Goal: Task Accomplishment & Management: Manage account settings

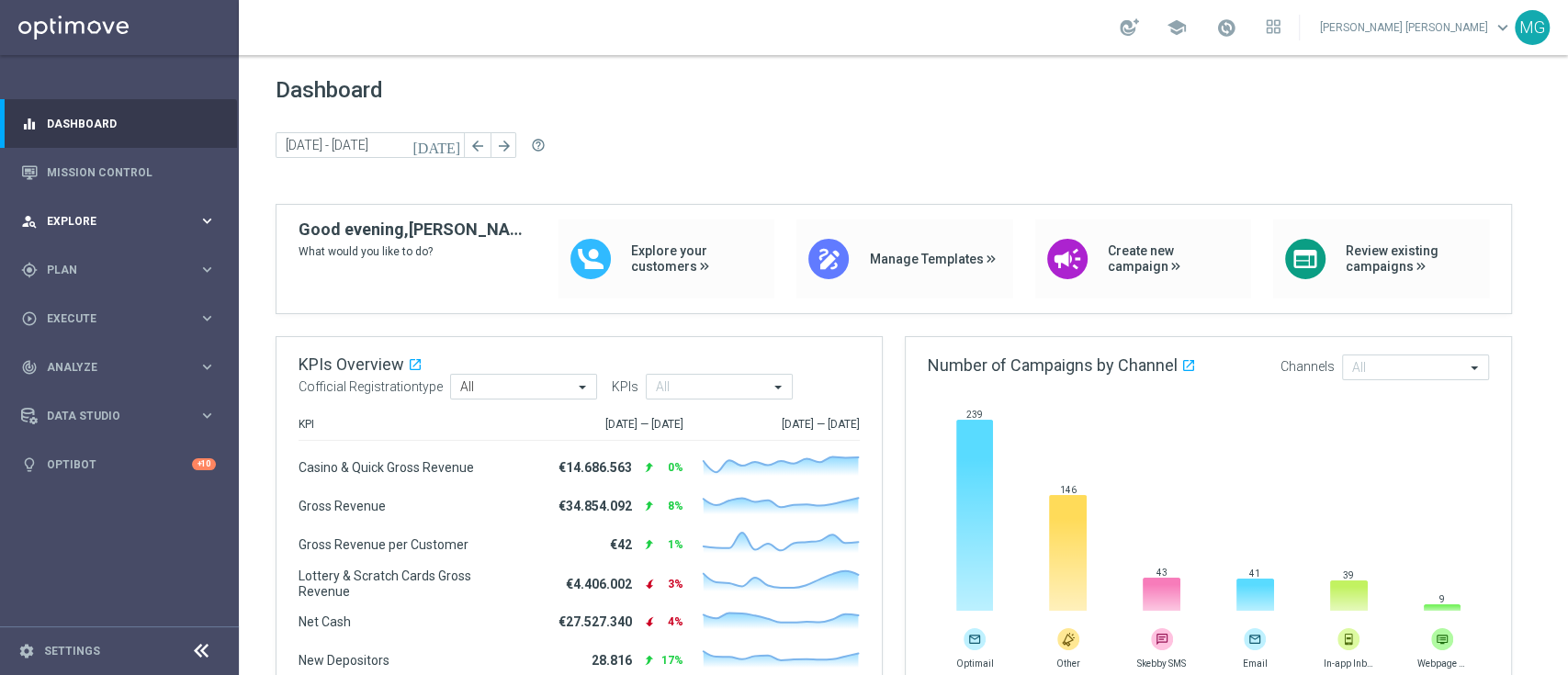
click at [64, 232] on div "person_search Explore keyboard_arrow_right" at bounding box center [118, 221] width 237 height 49
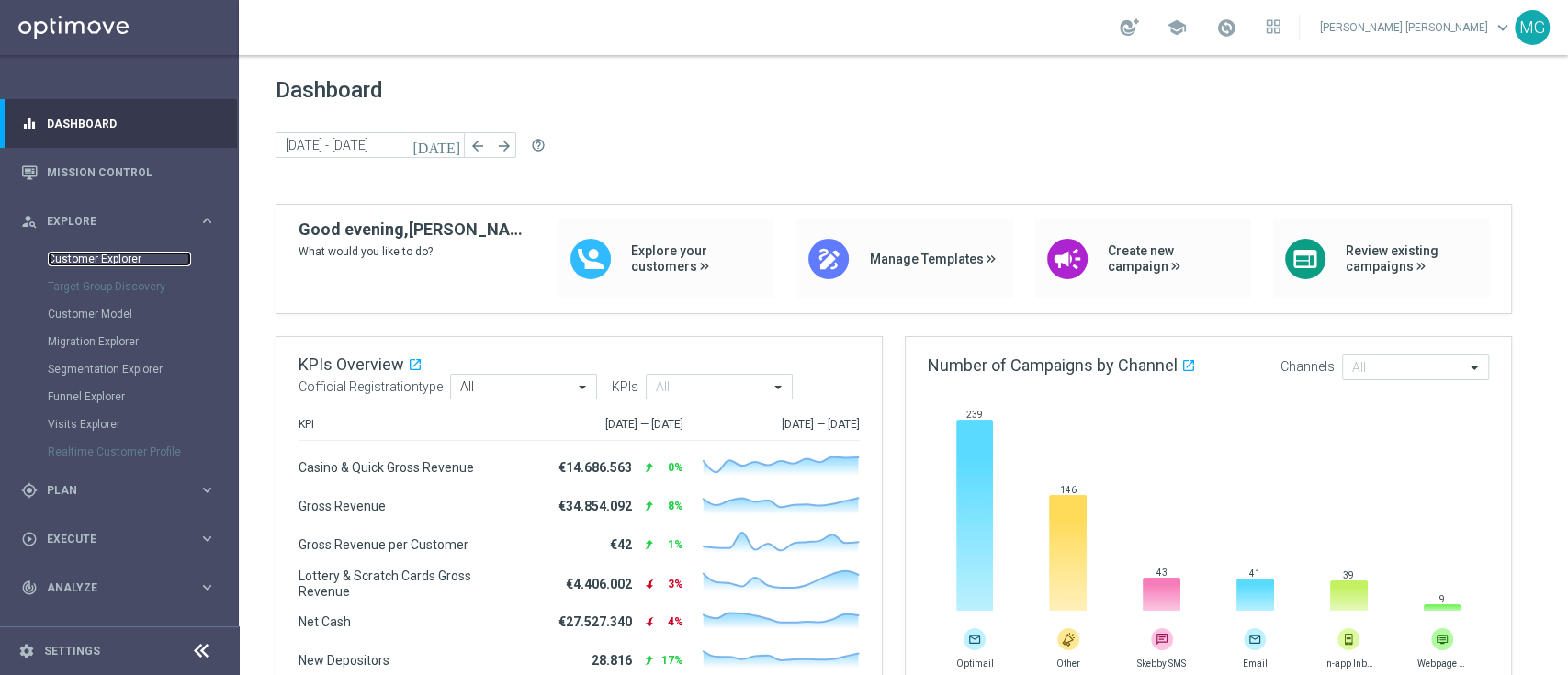
click at [88, 264] on link "Customer Explorer" at bounding box center [120, 258] width 143 height 15
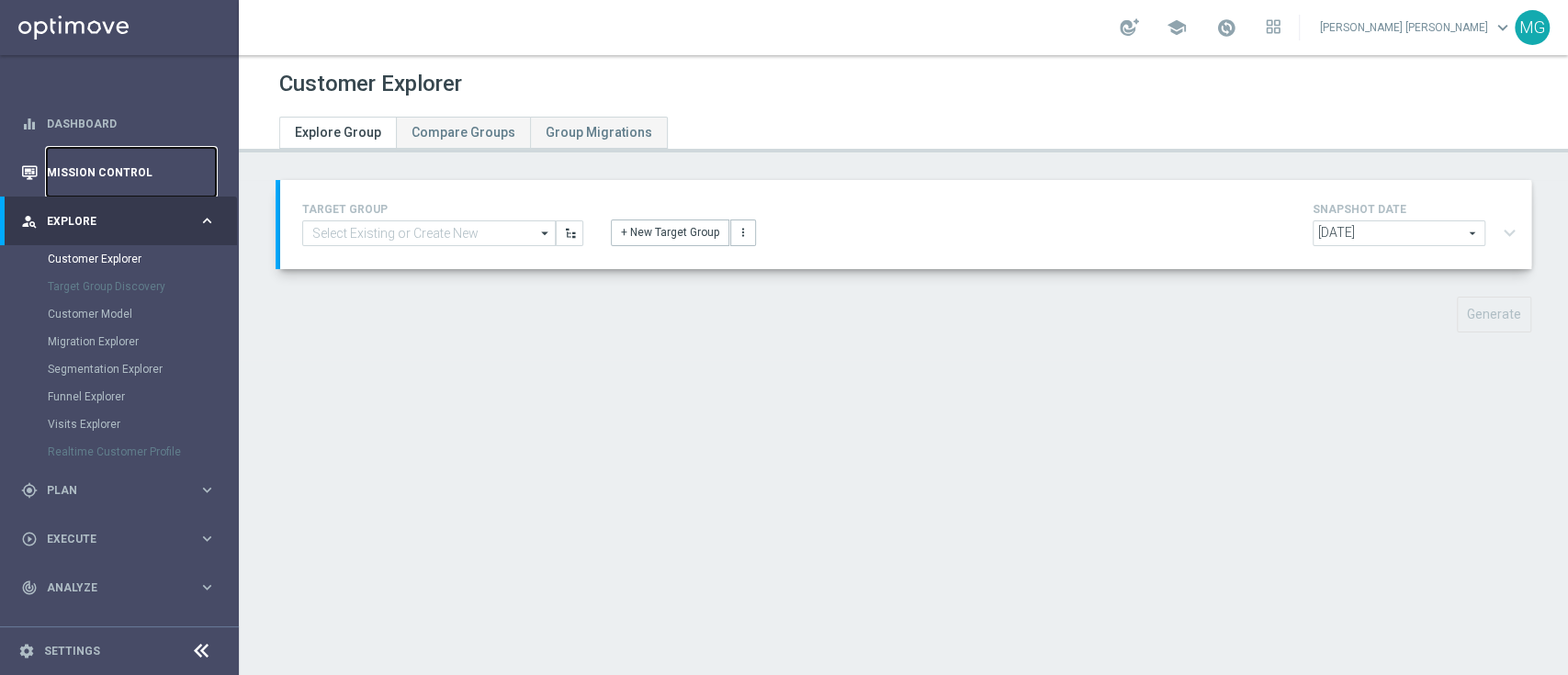
click at [107, 163] on link "Mission Control" at bounding box center [132, 173] width 169 height 49
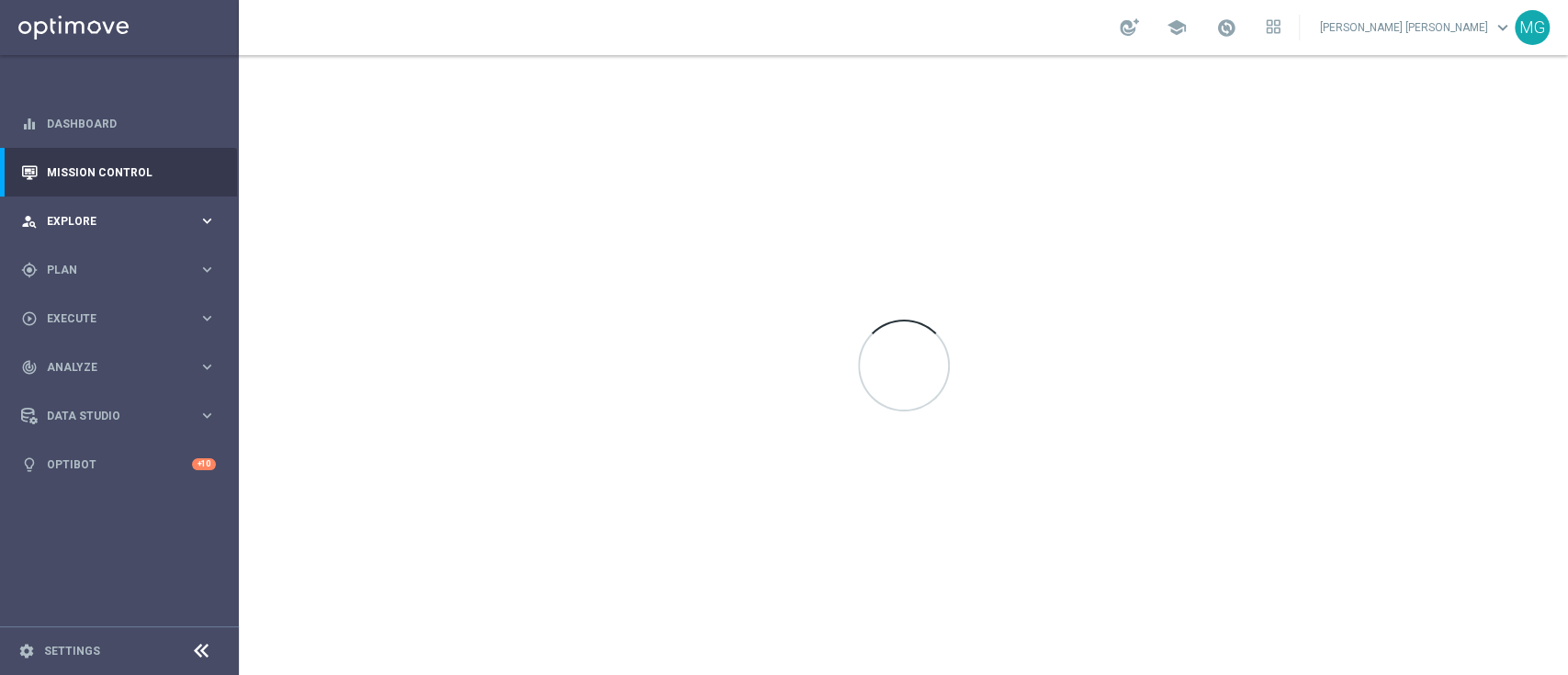
click at [100, 219] on span "Explore" at bounding box center [123, 221] width 151 height 11
click at [89, 482] on div "gps_fixed Plan" at bounding box center [110, 490] width 177 height 17
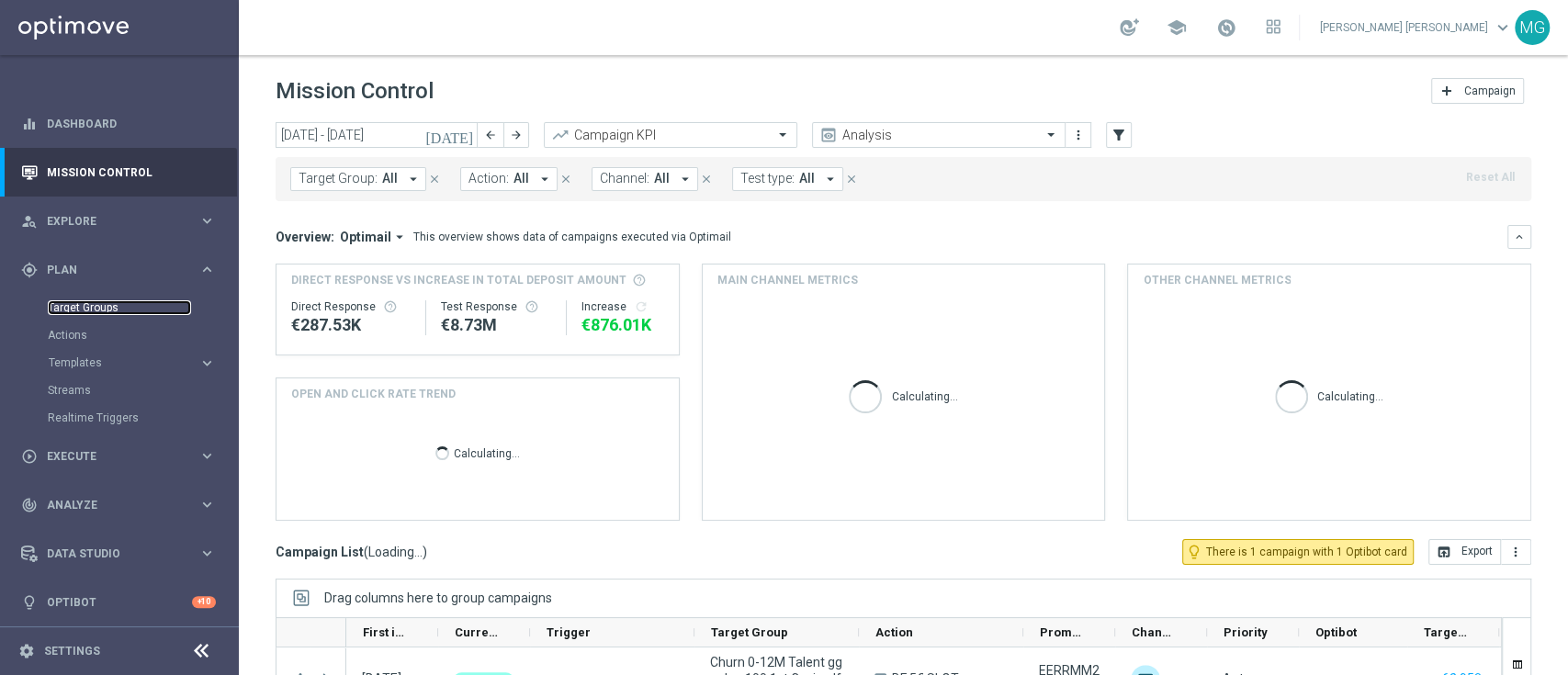
click at [88, 312] on link "Target Groups" at bounding box center [120, 308] width 143 height 15
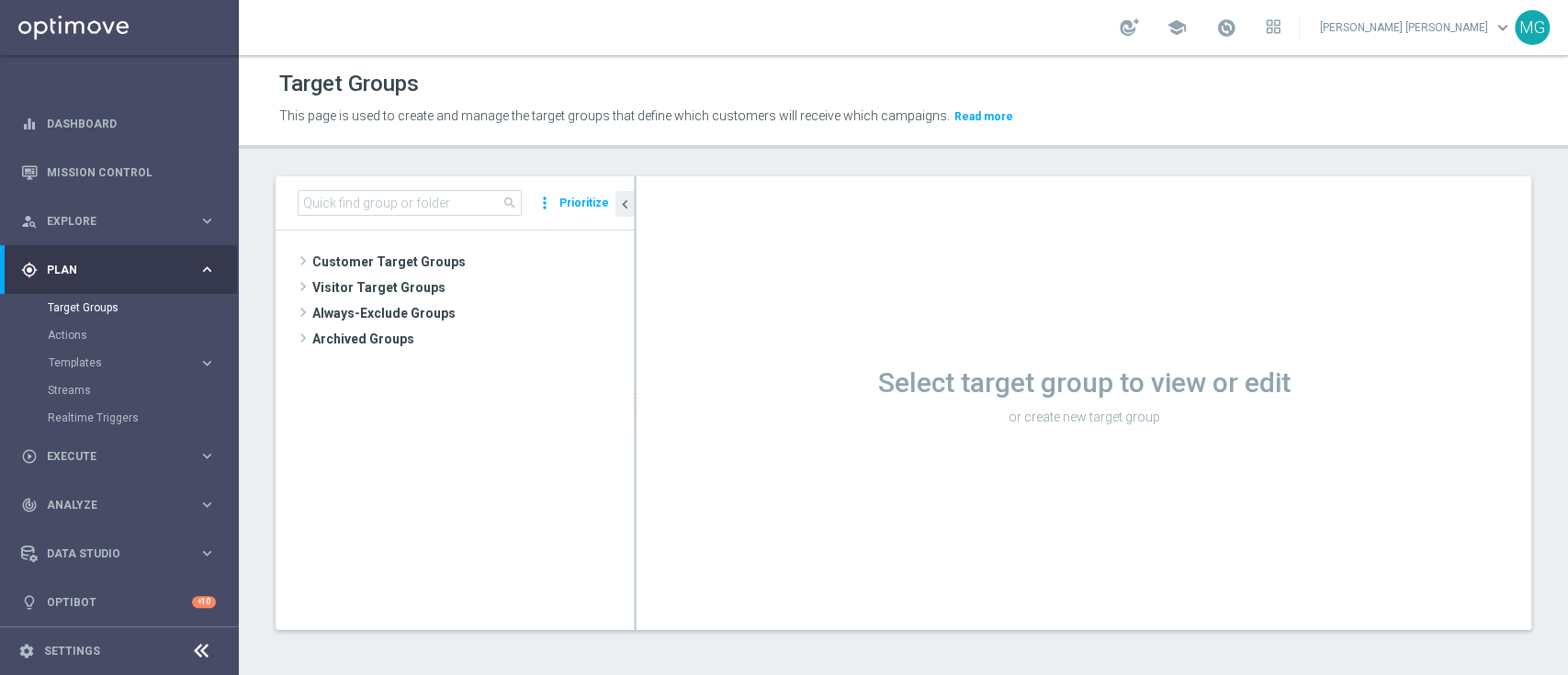
click at [1503, 477] on div "Select target group to view or edit or create new target group" at bounding box center [1084, 404] width 895 height 454
click at [346, 208] on input at bounding box center [410, 203] width 224 height 26
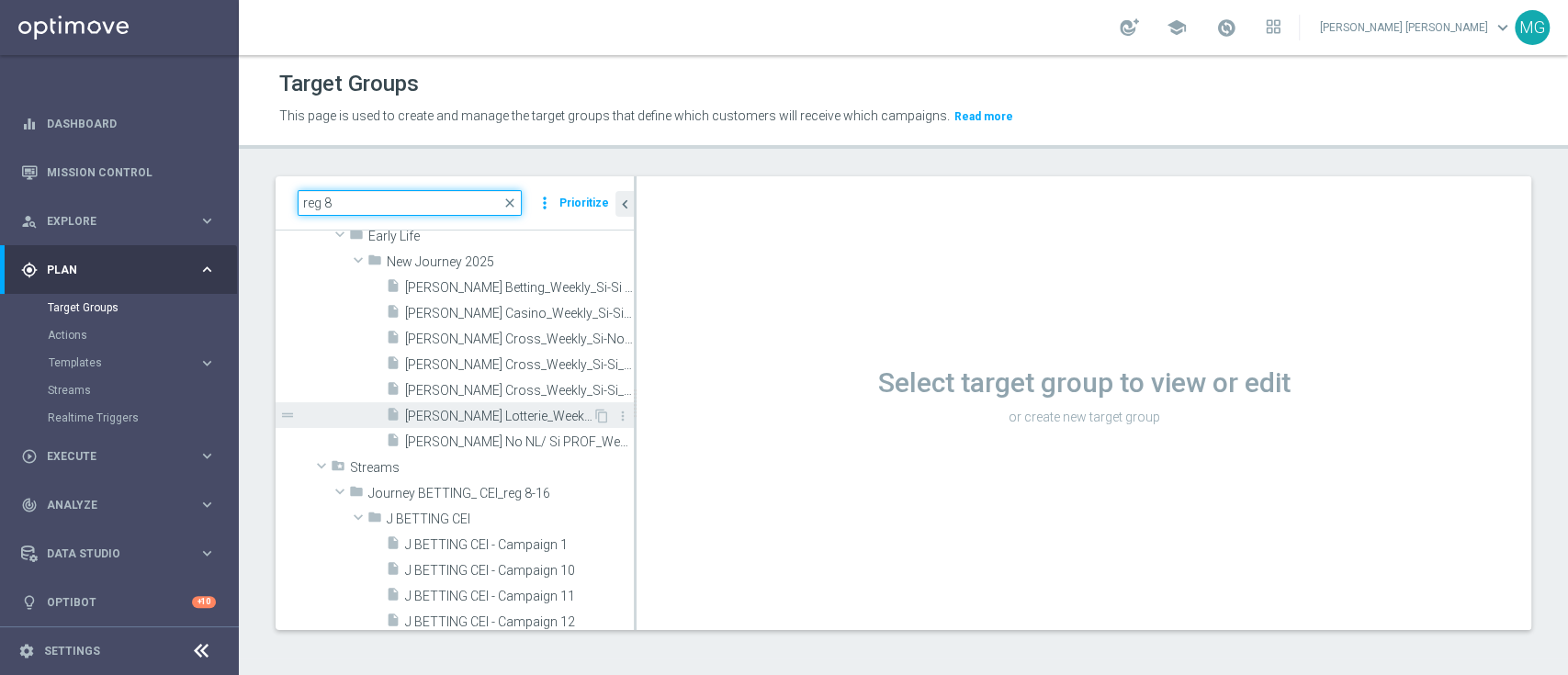
scroll to position [80, 0]
type input "reg 8"
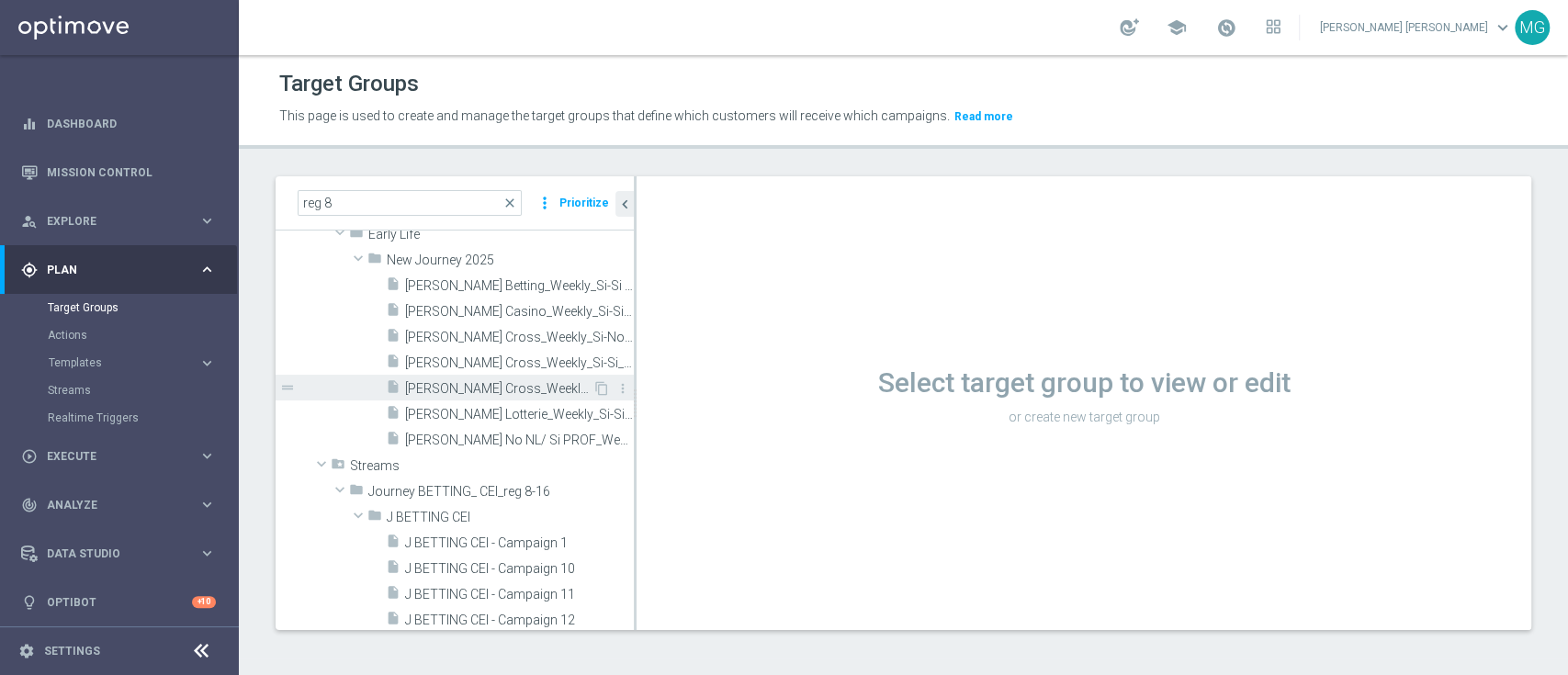
click at [476, 392] on span "[PERSON_NAME] Cross_Weekly_Si-Si_reg 8-16_V2" at bounding box center [498, 389] width 188 height 16
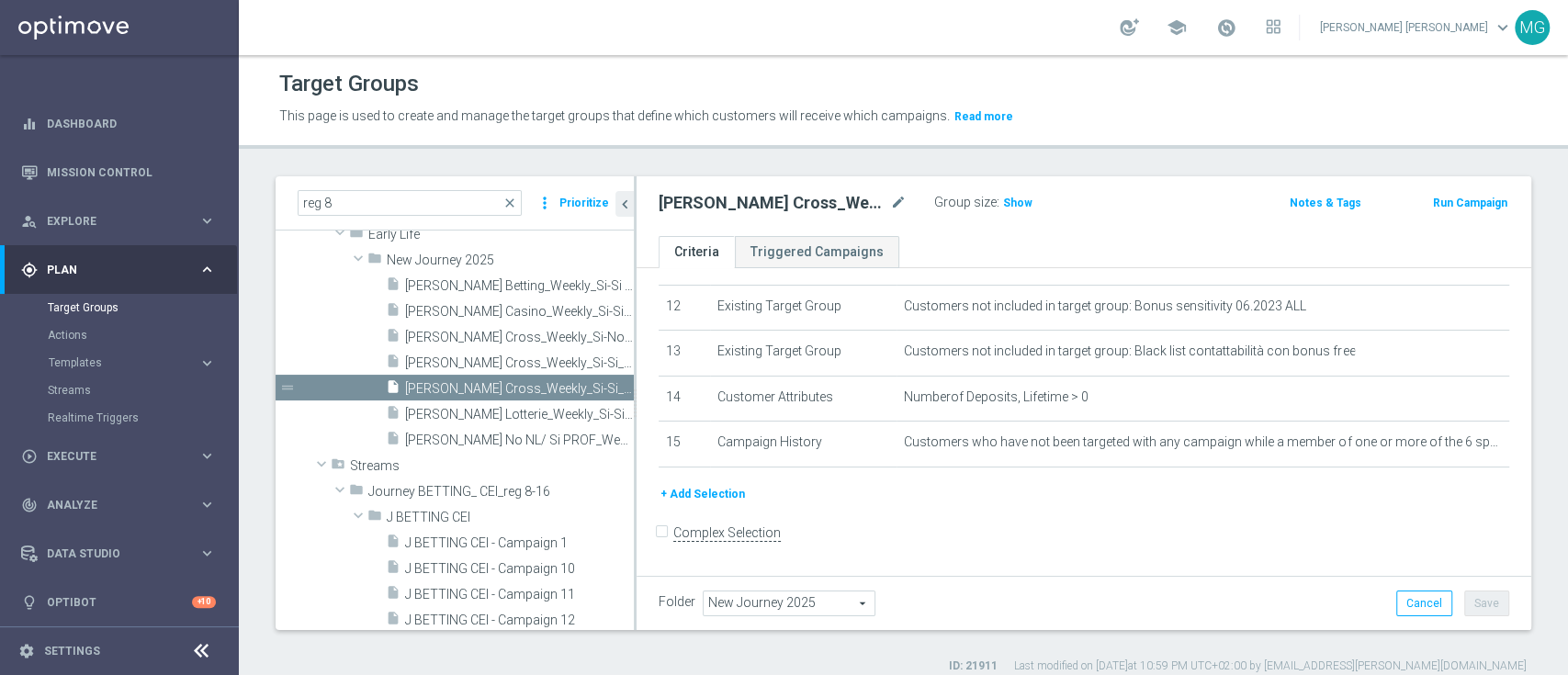
scroll to position [548, 0]
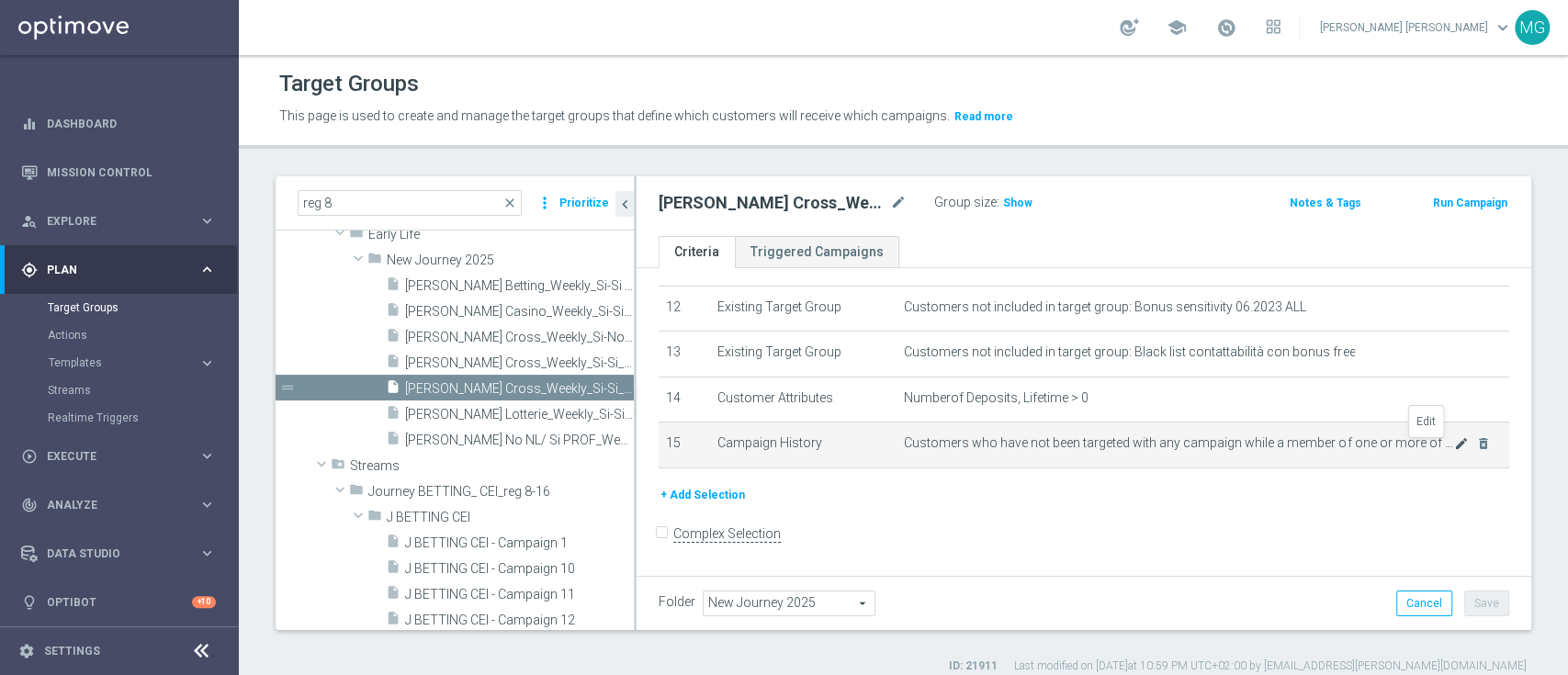
click at [1454, 448] on icon "mode_edit" at bounding box center [1461, 443] width 15 height 15
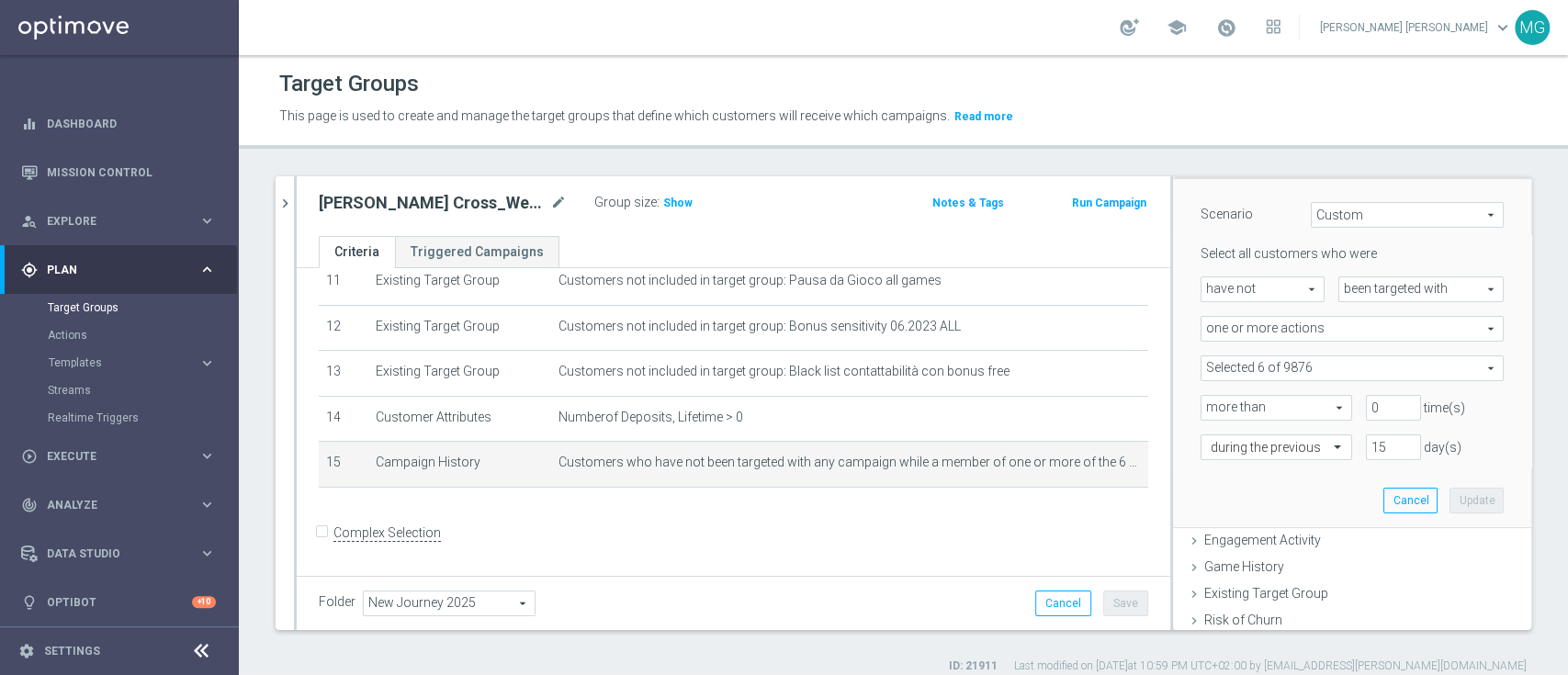
scroll to position [177, 0]
click at [1452, 366] on span at bounding box center [1352, 367] width 302 height 24
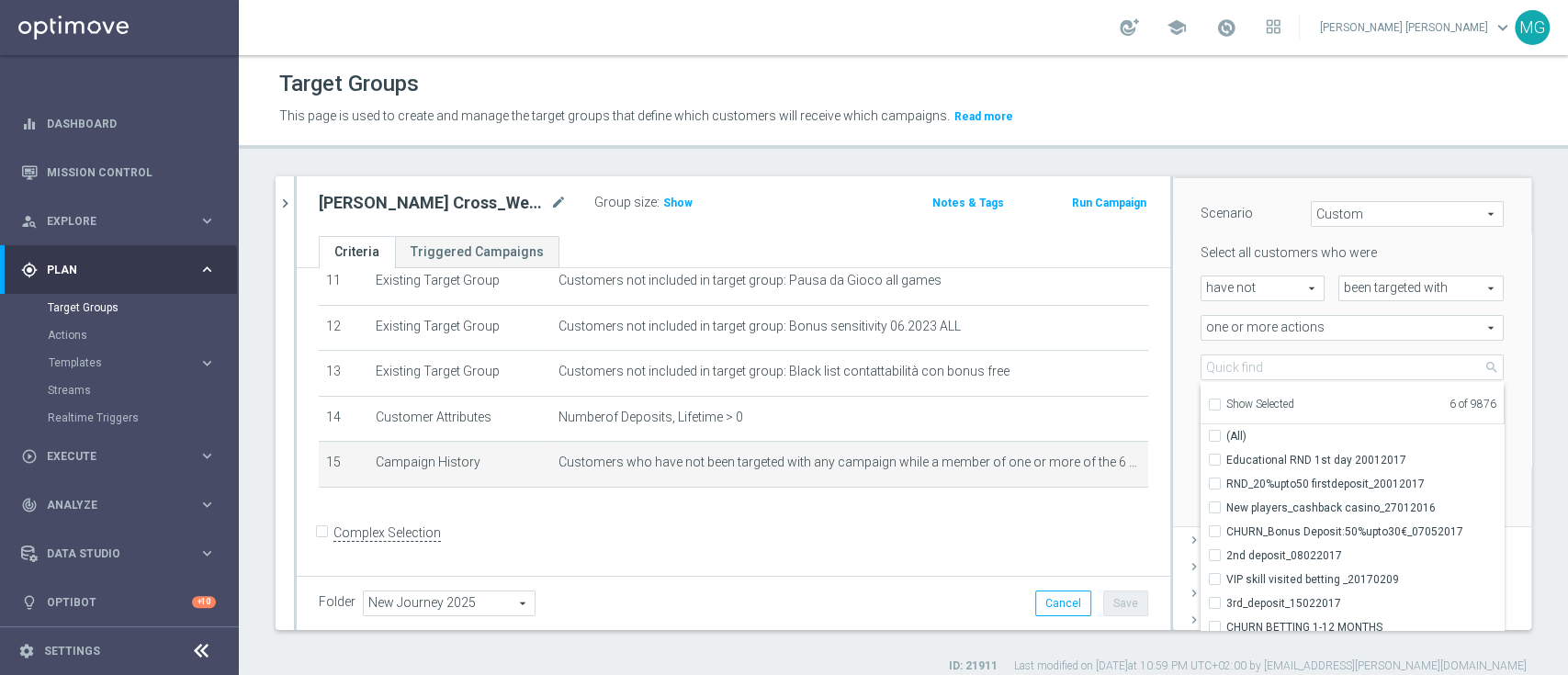
click at [1255, 413] on label "Show Selected" at bounding box center [1260, 406] width 68 height 17
click at [1220, 413] on input "Show Selected" at bounding box center [1214, 408] width 12 height 12
checkbox input "true"
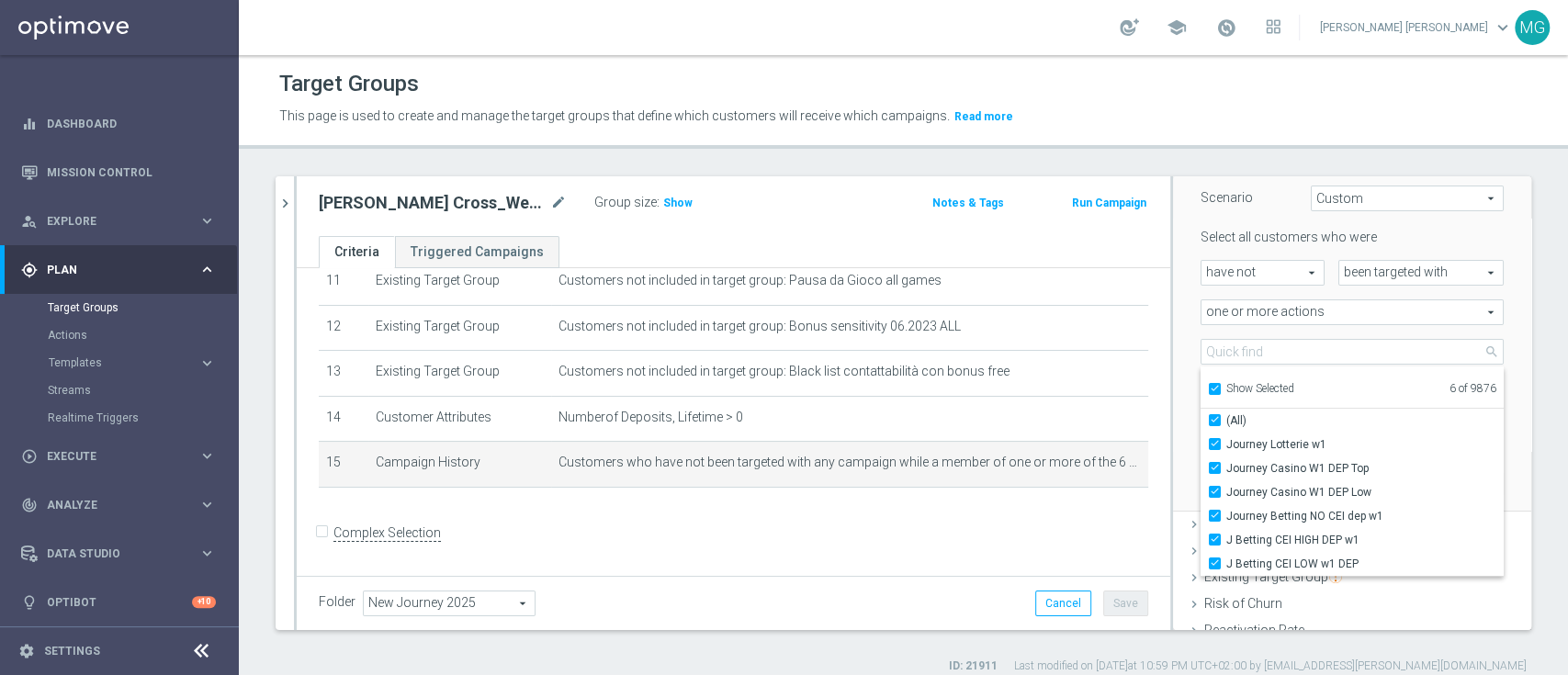
scroll to position [193, 0]
click at [1515, 367] on div "reg 8 close more_vert Prioritize Customer Target Groups library_add create_new_…" at bounding box center [903, 425] width 1329 height 498
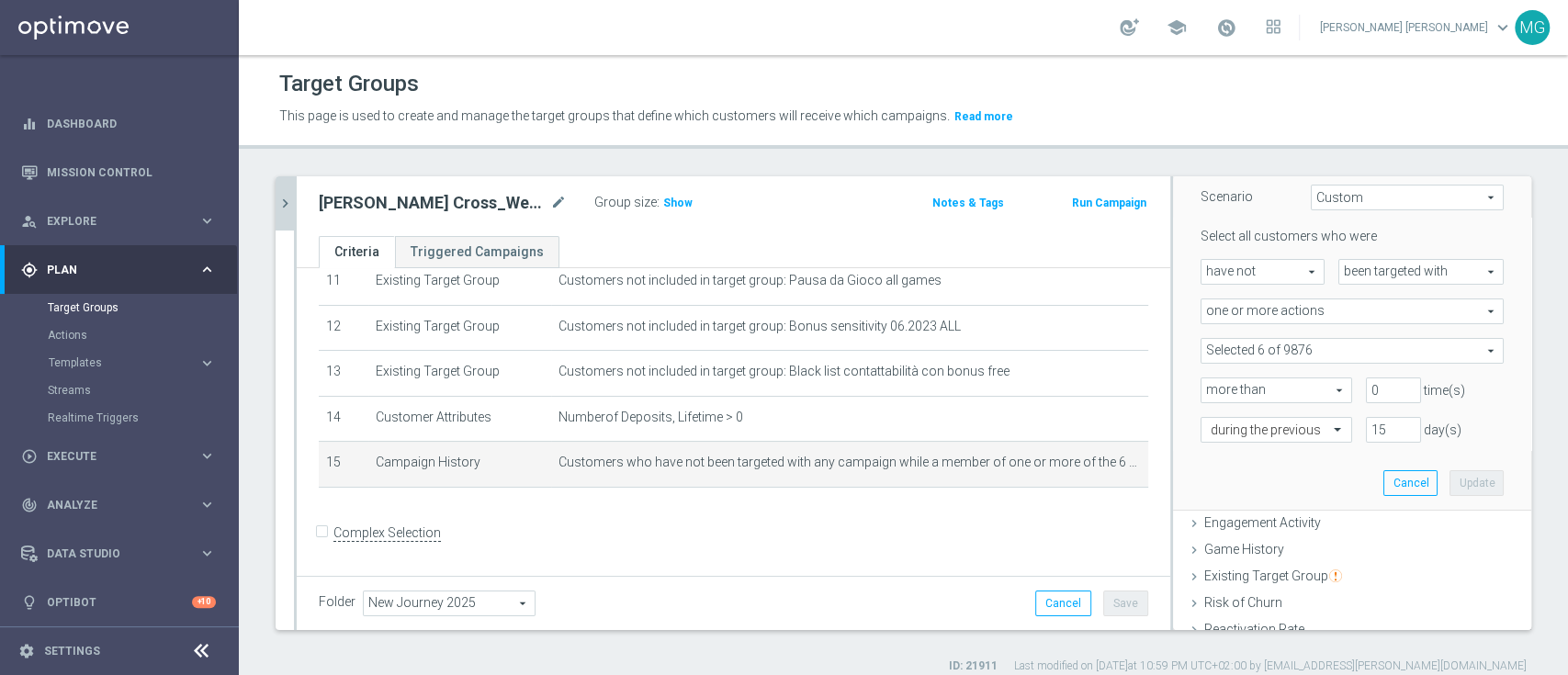
click at [290, 207] on icon "chevron_right" at bounding box center [285, 203] width 18 height 18
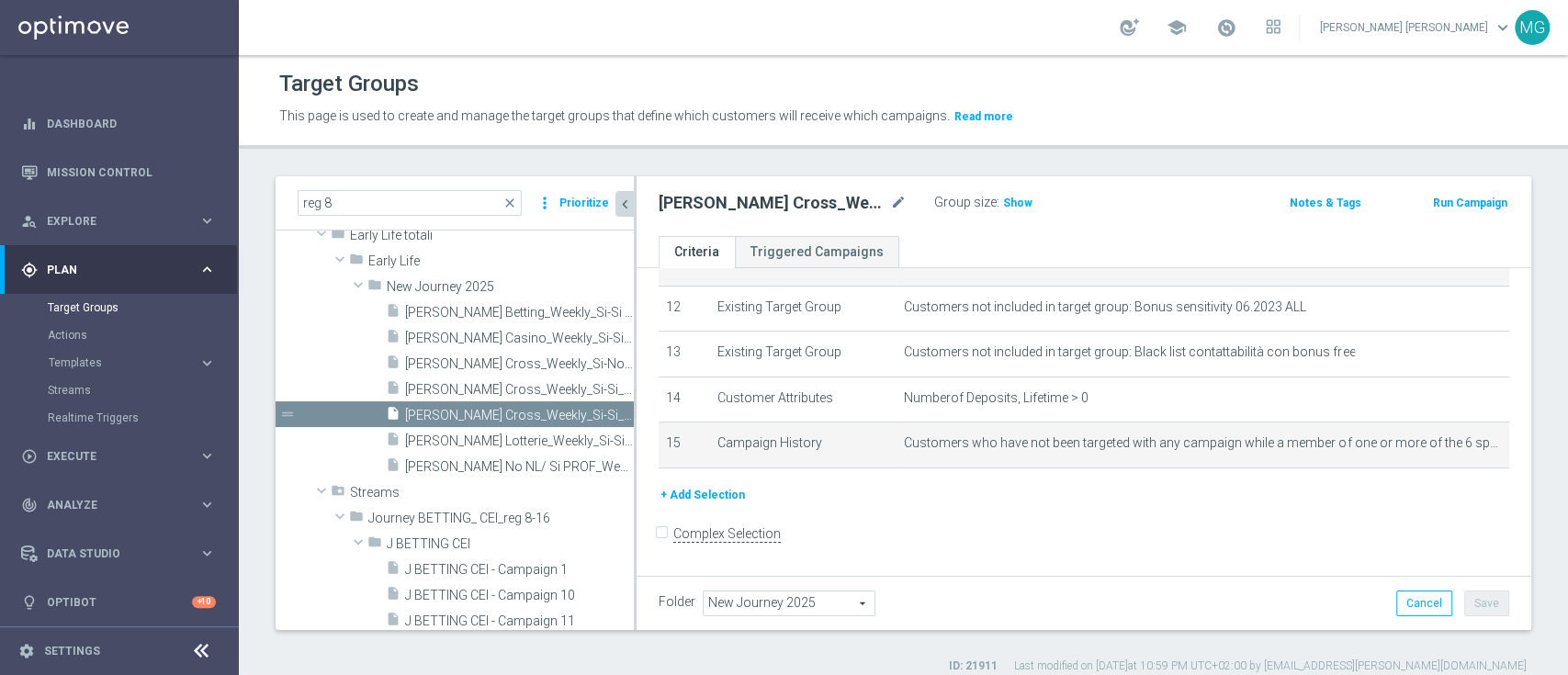
scroll to position [79, 0]
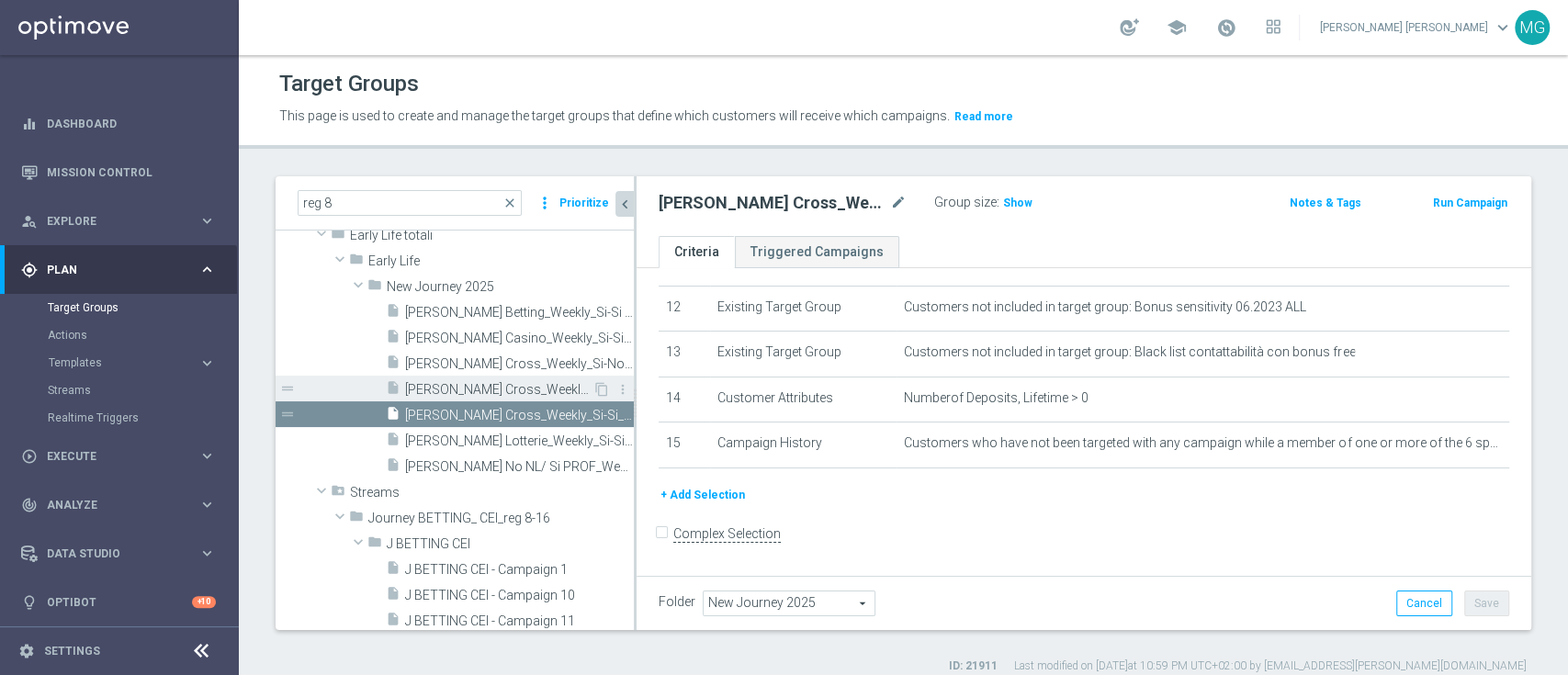
click at [525, 385] on span "[PERSON_NAME] Cross_Weekly_Si-Si_reg 8-16" at bounding box center [498, 390] width 188 height 16
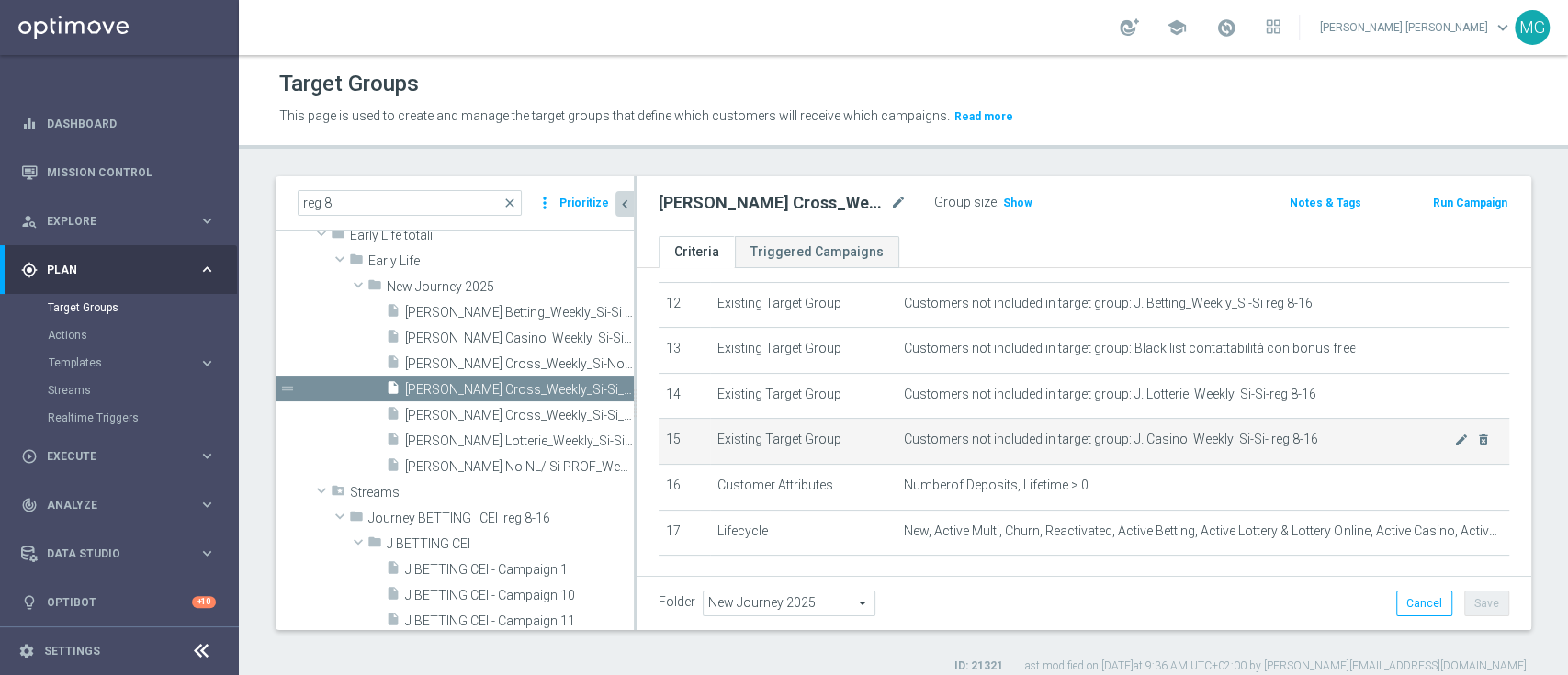
scroll to position [553, 0]
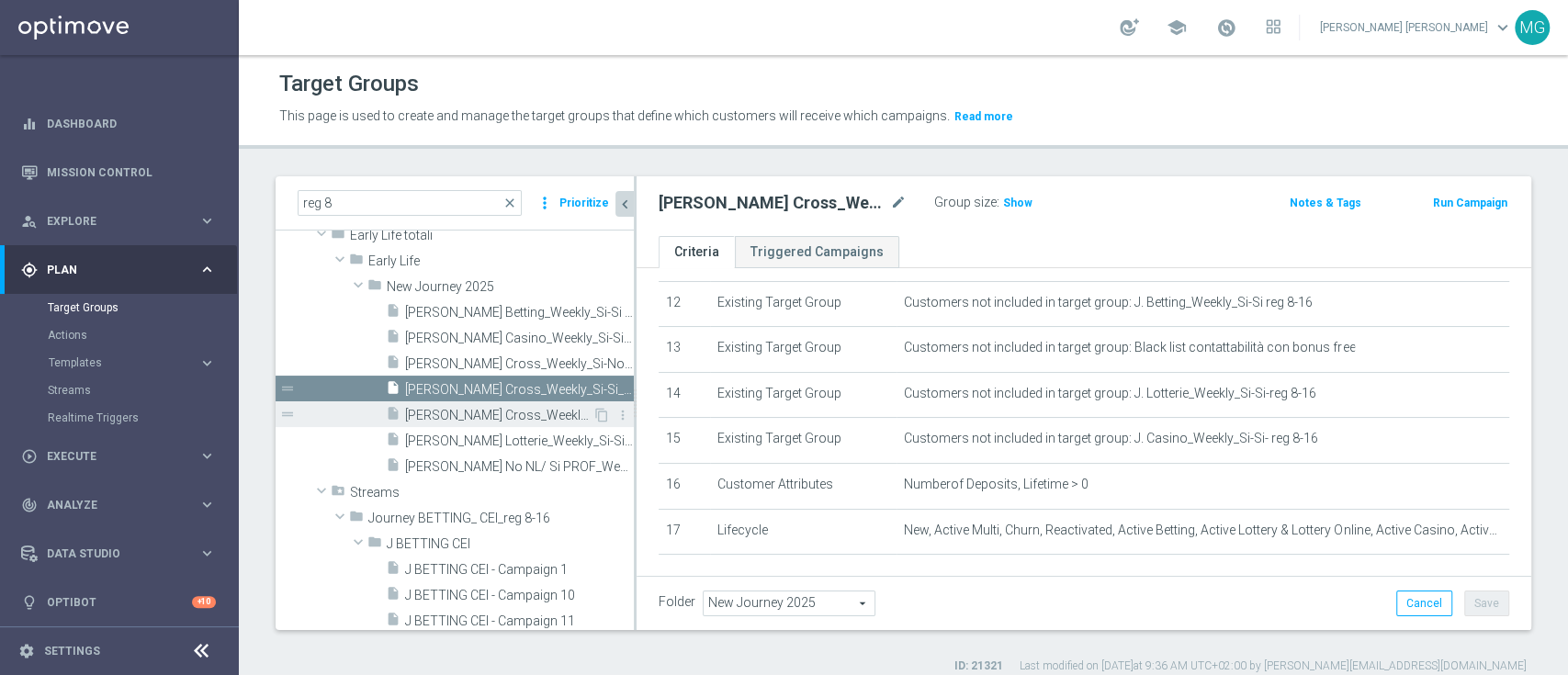
click at [502, 416] on span "[PERSON_NAME] Cross_Weekly_Si-Si_reg 8-16_V2" at bounding box center [498, 416] width 188 height 16
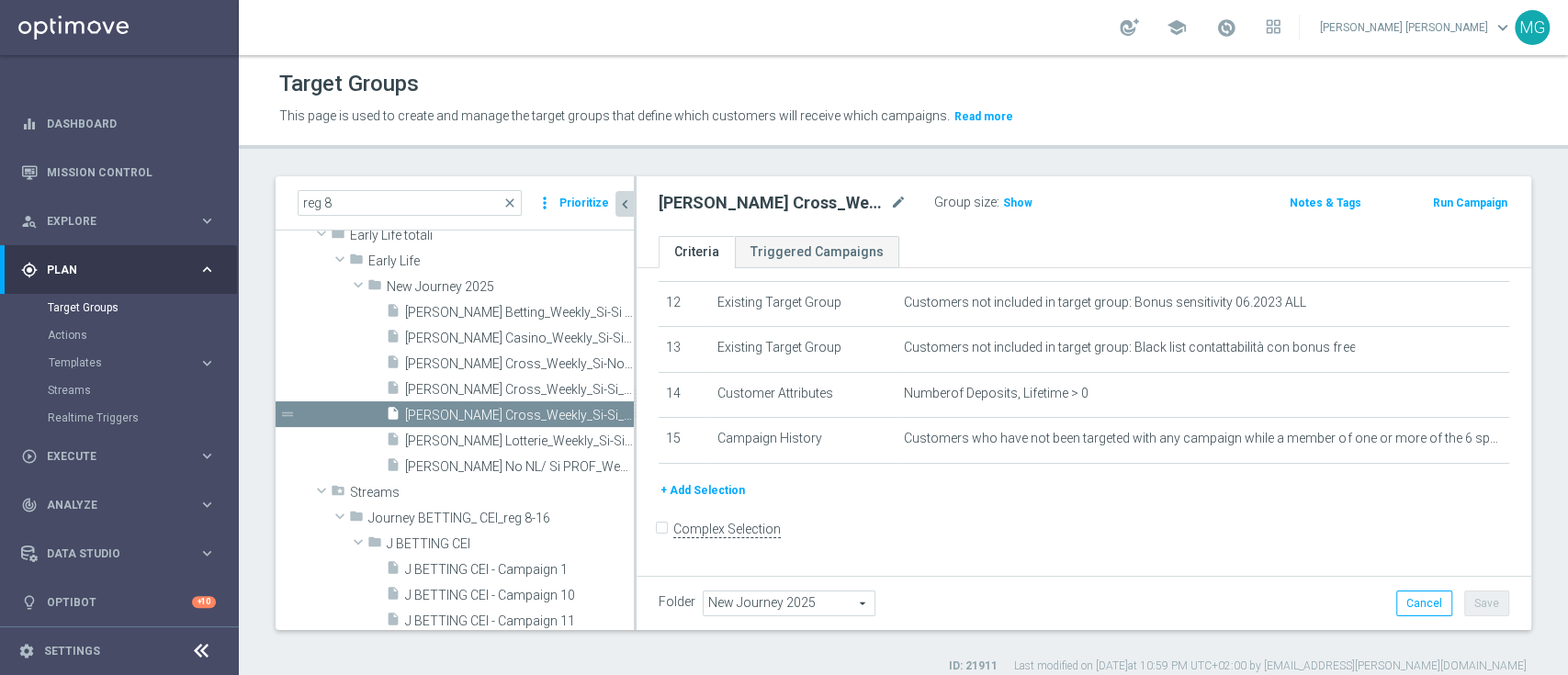
scroll to position [549, 0]
click at [1087, 513] on div "+ Add Selection" at bounding box center [1084, 501] width 878 height 34
click at [716, 501] on button "+ Add Selection" at bounding box center [702, 494] width 88 height 21
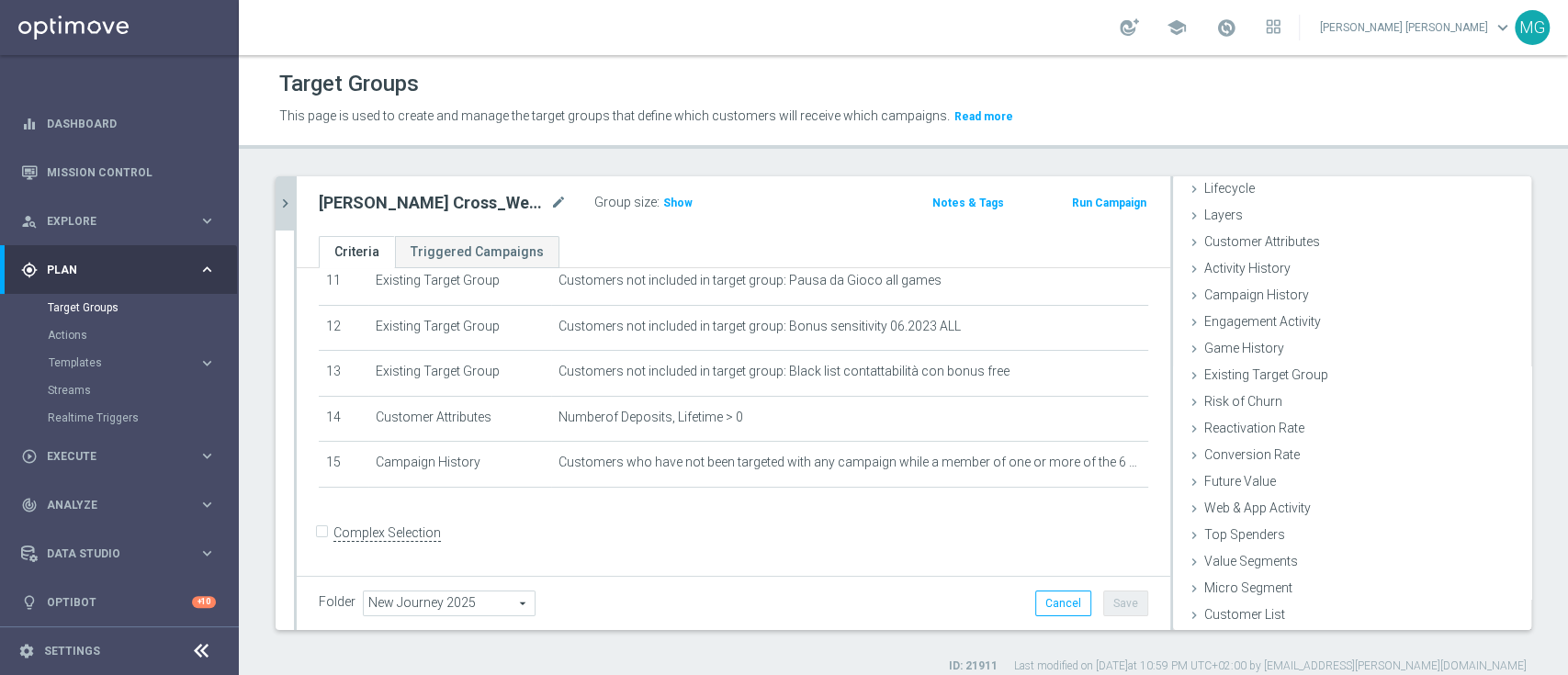
scroll to position [44, 0]
click at [1311, 299] on div "Campaign History done" at bounding box center [1352, 297] width 359 height 28
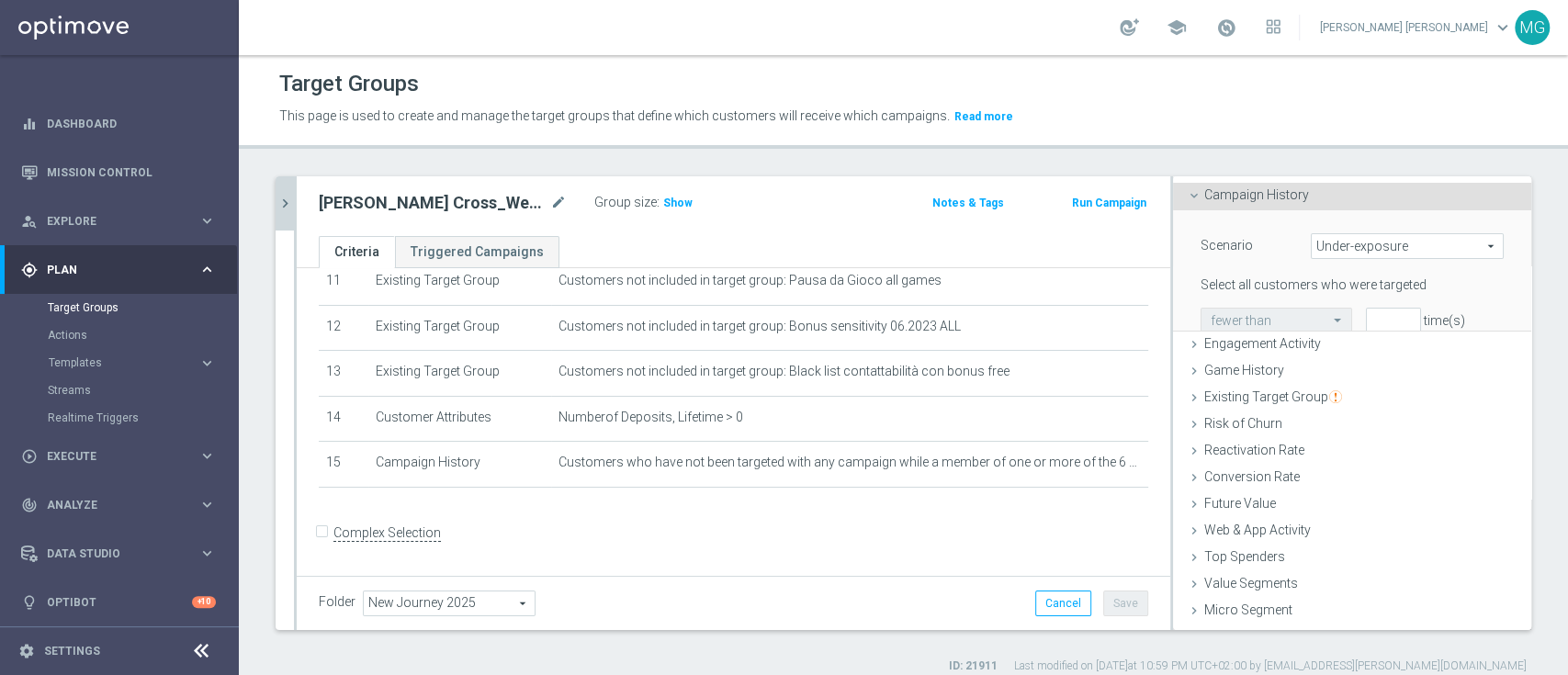
scroll to position [170, 0]
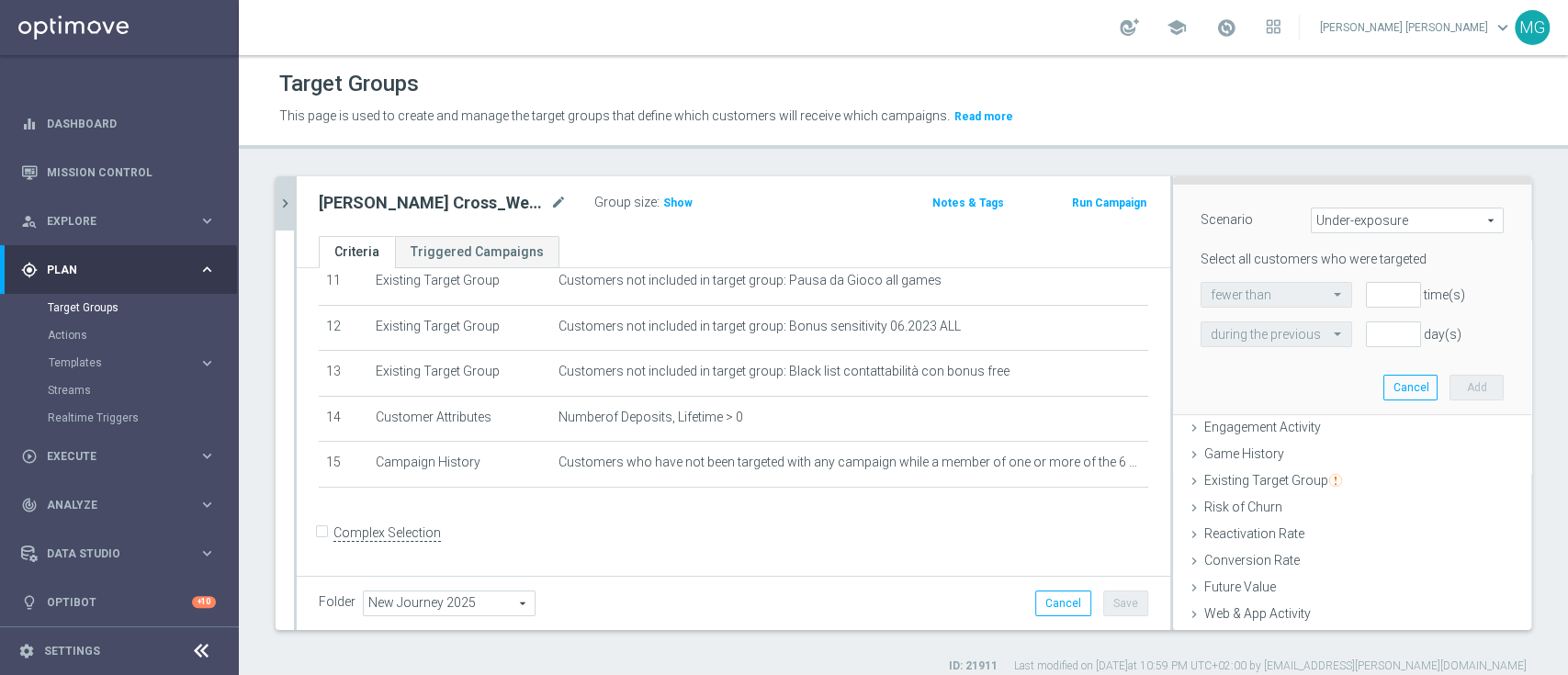
click at [1420, 219] on span "Under-exposure" at bounding box center [1407, 220] width 192 height 24
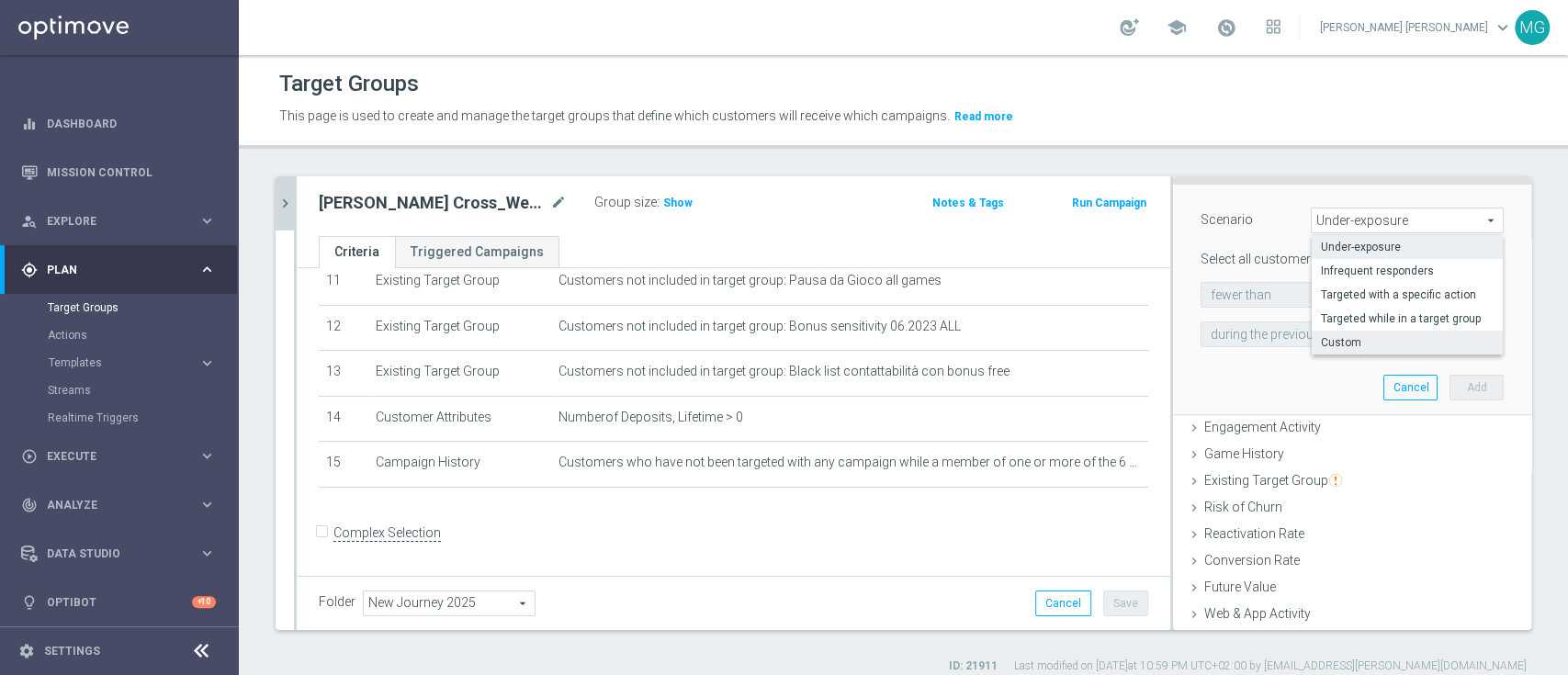
click at [1382, 343] on span "Custom" at bounding box center [1408, 342] width 173 height 15
type input "Custom"
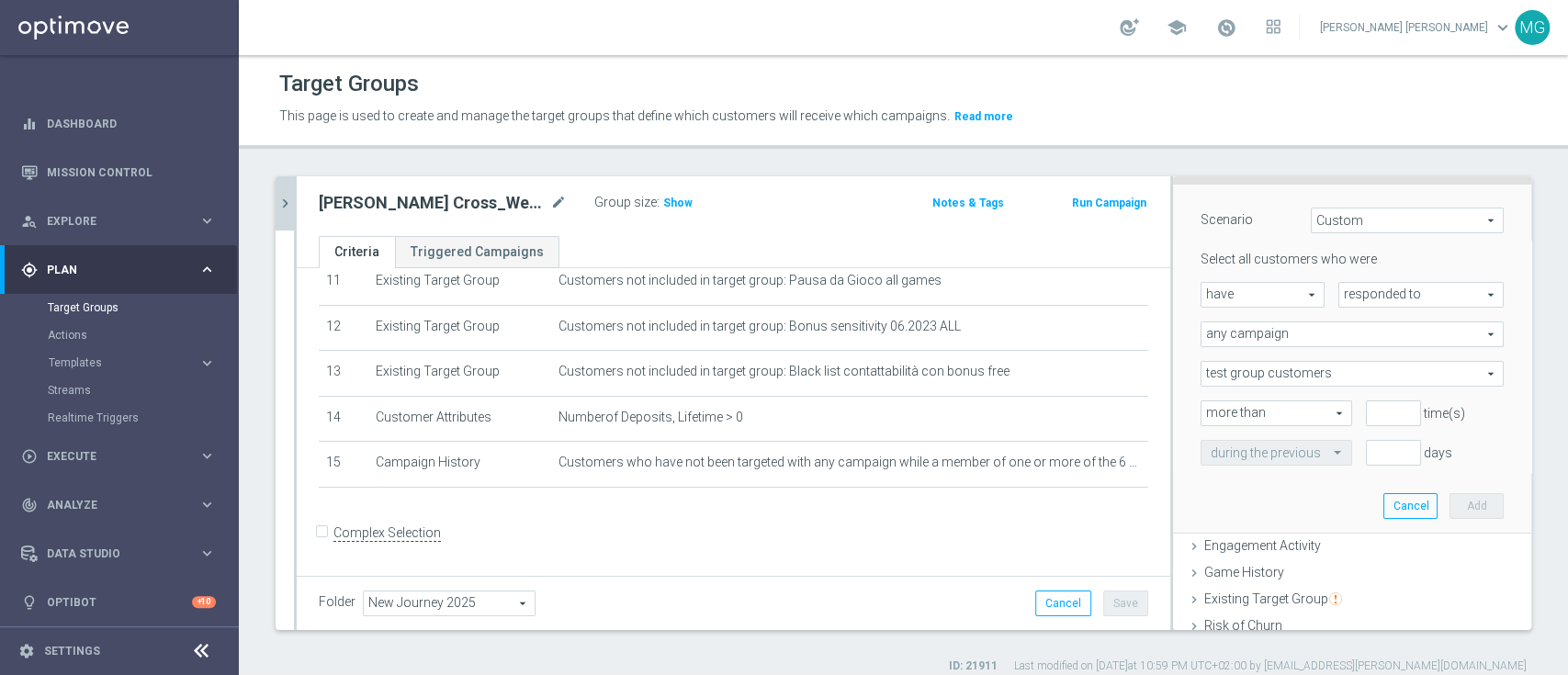
click at [1202, 298] on span "have" at bounding box center [1262, 295] width 122 height 24
click at [1211, 317] on span "have" at bounding box center [1263, 321] width 104 height 15
click at [1340, 287] on span "responded to" at bounding box center [1421, 295] width 163 height 24
click at [1358, 344] on span "been targeted with" at bounding box center [1422, 345] width 145 height 15
type input "been targeted with"
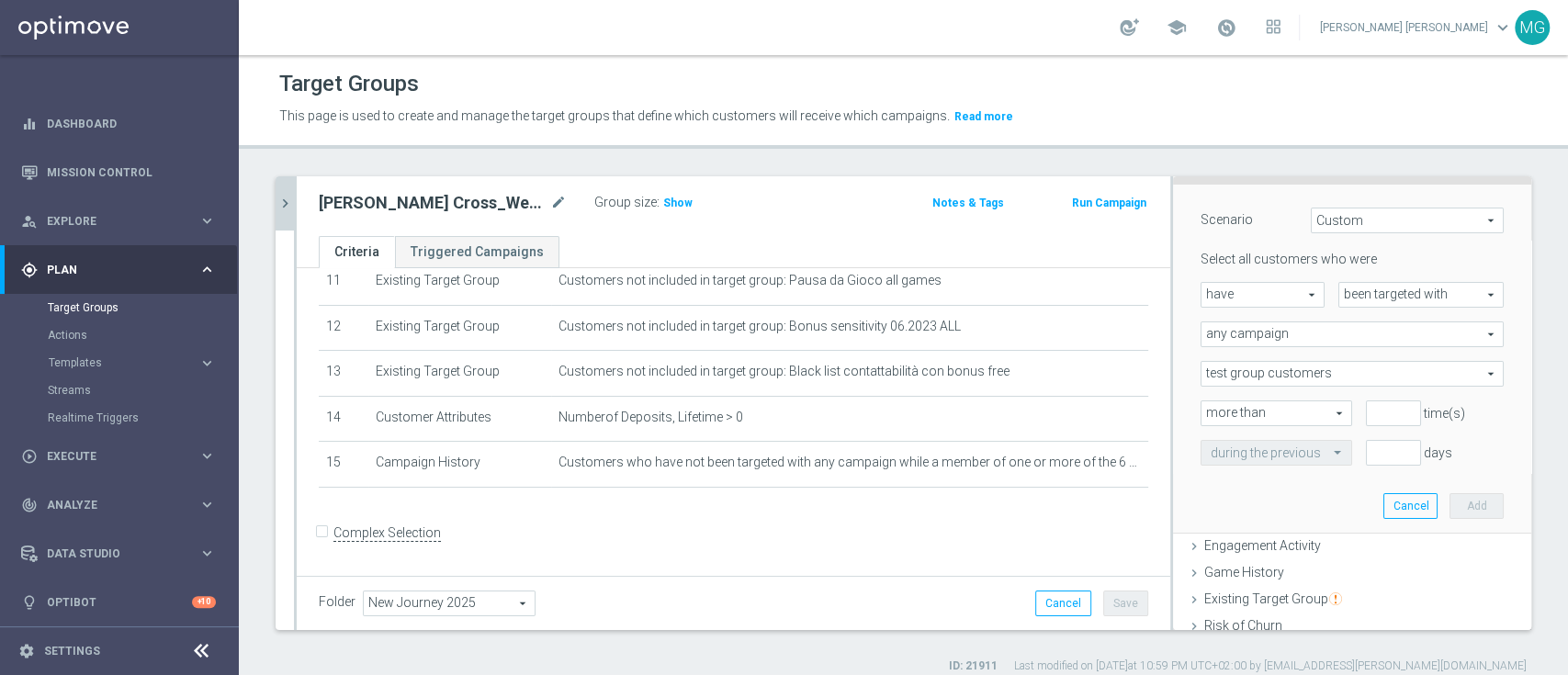
click at [1298, 331] on span "any campaign" at bounding box center [1352, 334] width 302 height 24
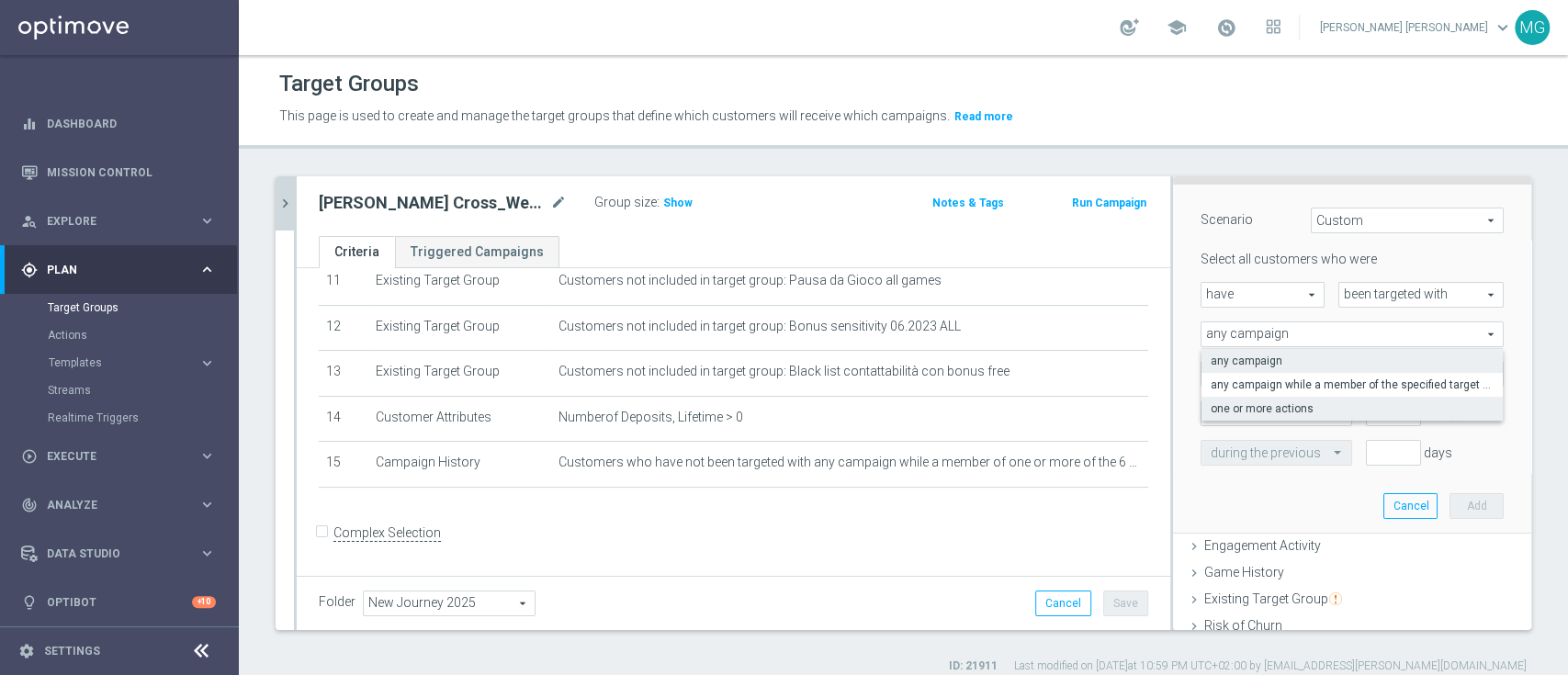
click at [1286, 408] on span "one or more actions" at bounding box center [1353, 409] width 283 height 15
type input "one or more actions"
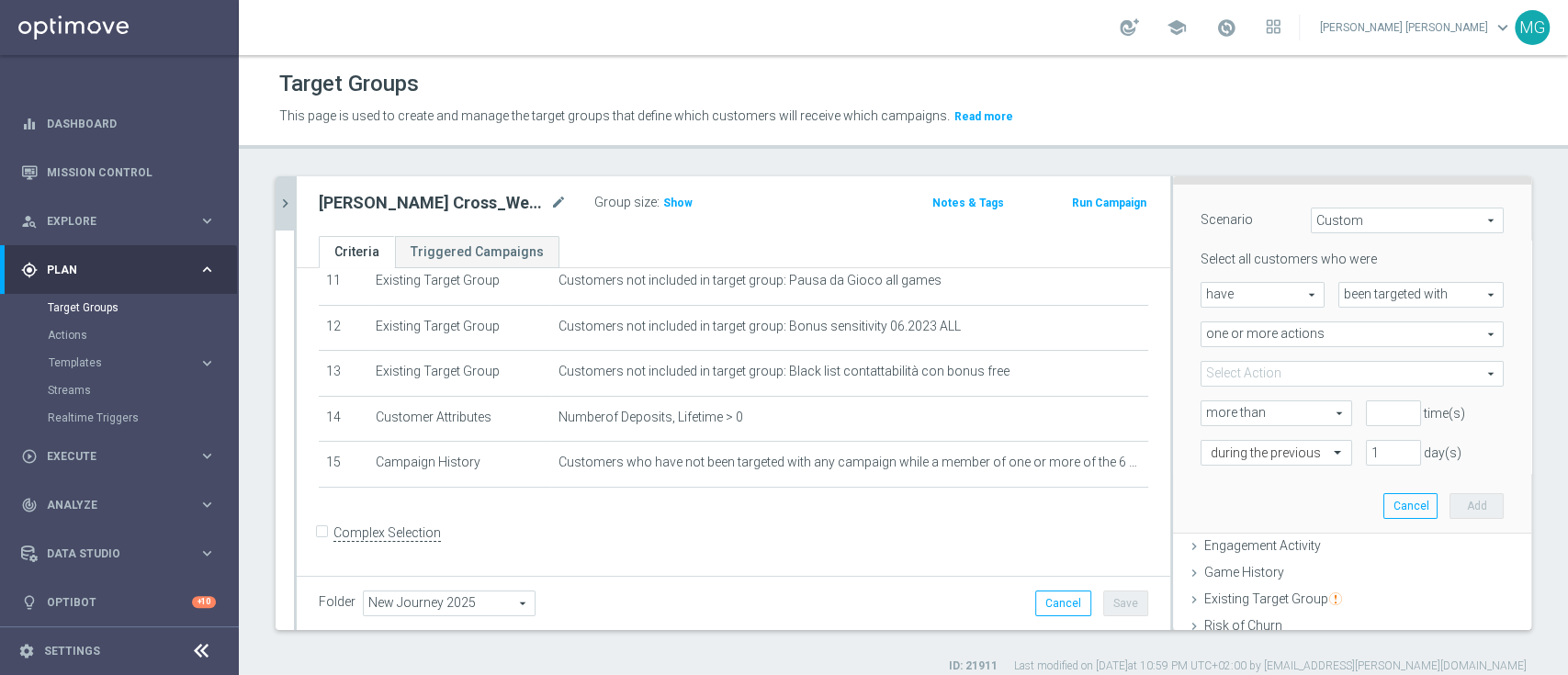
click at [1042, 547] on form "Complex Selection Invalid Expression" at bounding box center [733, 552] width 829 height 68
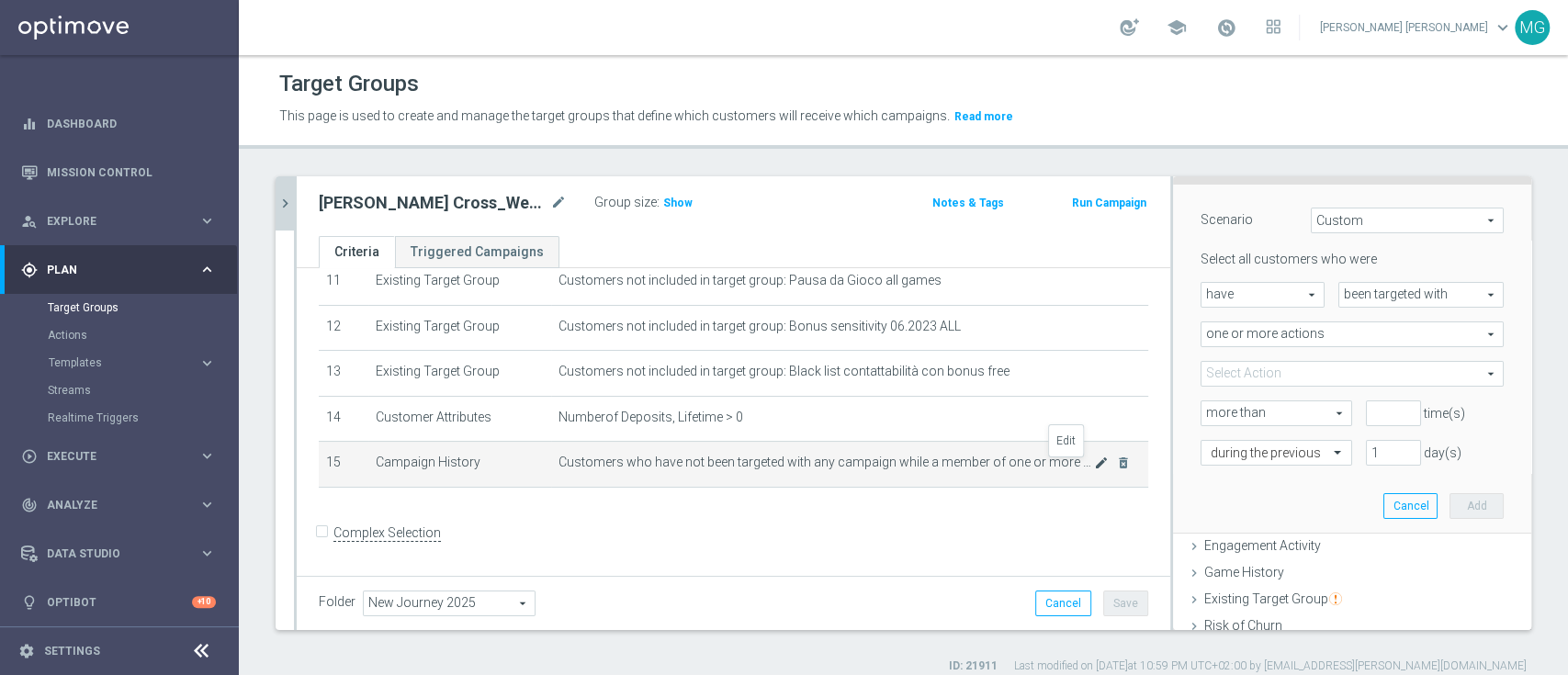
click at [1094, 469] on icon "mode_edit" at bounding box center [1101, 463] width 15 height 15
click at [1374, 518] on div "Scenario Custom Custom arrow_drop_down search Select all customers who were hav…" at bounding box center [1352, 359] width 331 height 348
click at [1383, 505] on button "Cancel" at bounding box center [1410, 506] width 54 height 26
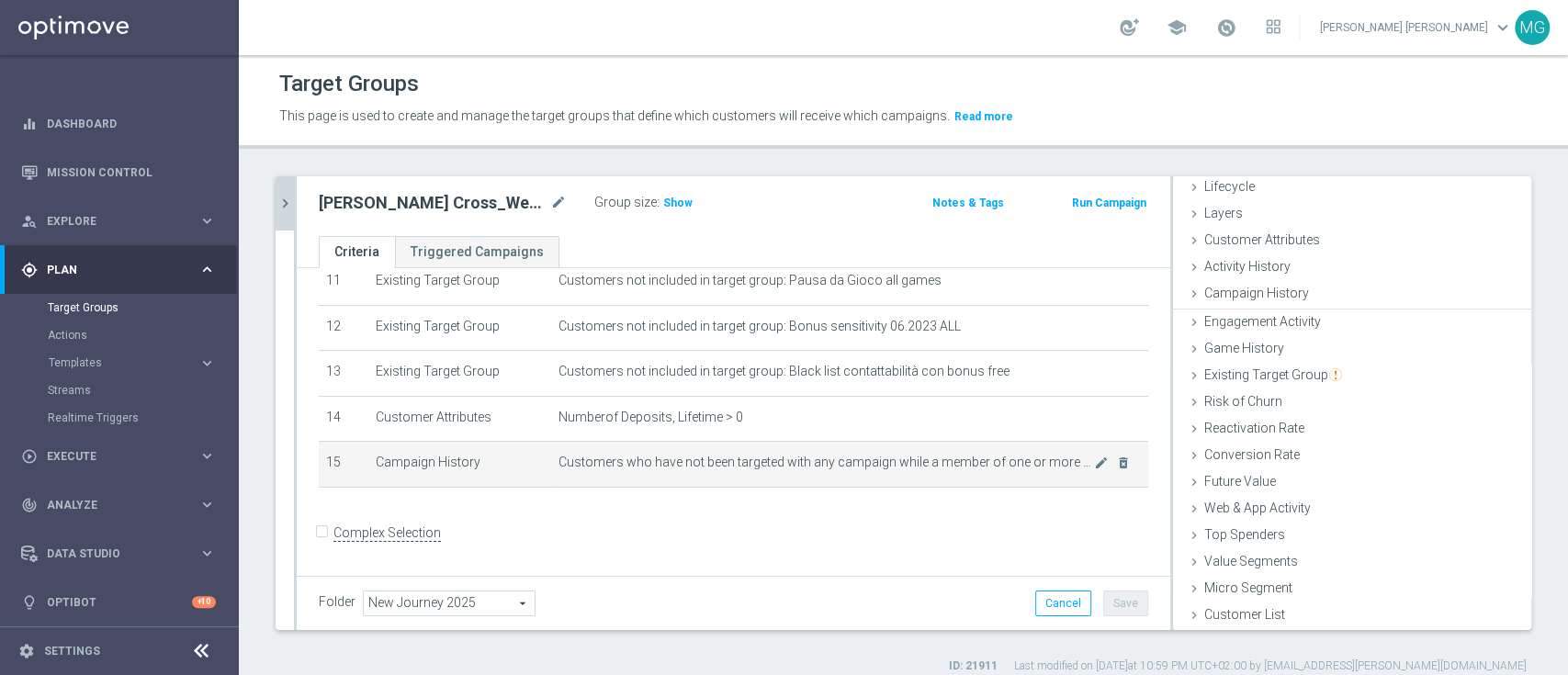
scroll to position [44, 0]
click at [1094, 467] on icon "mode_edit" at bounding box center [1101, 463] width 15 height 15
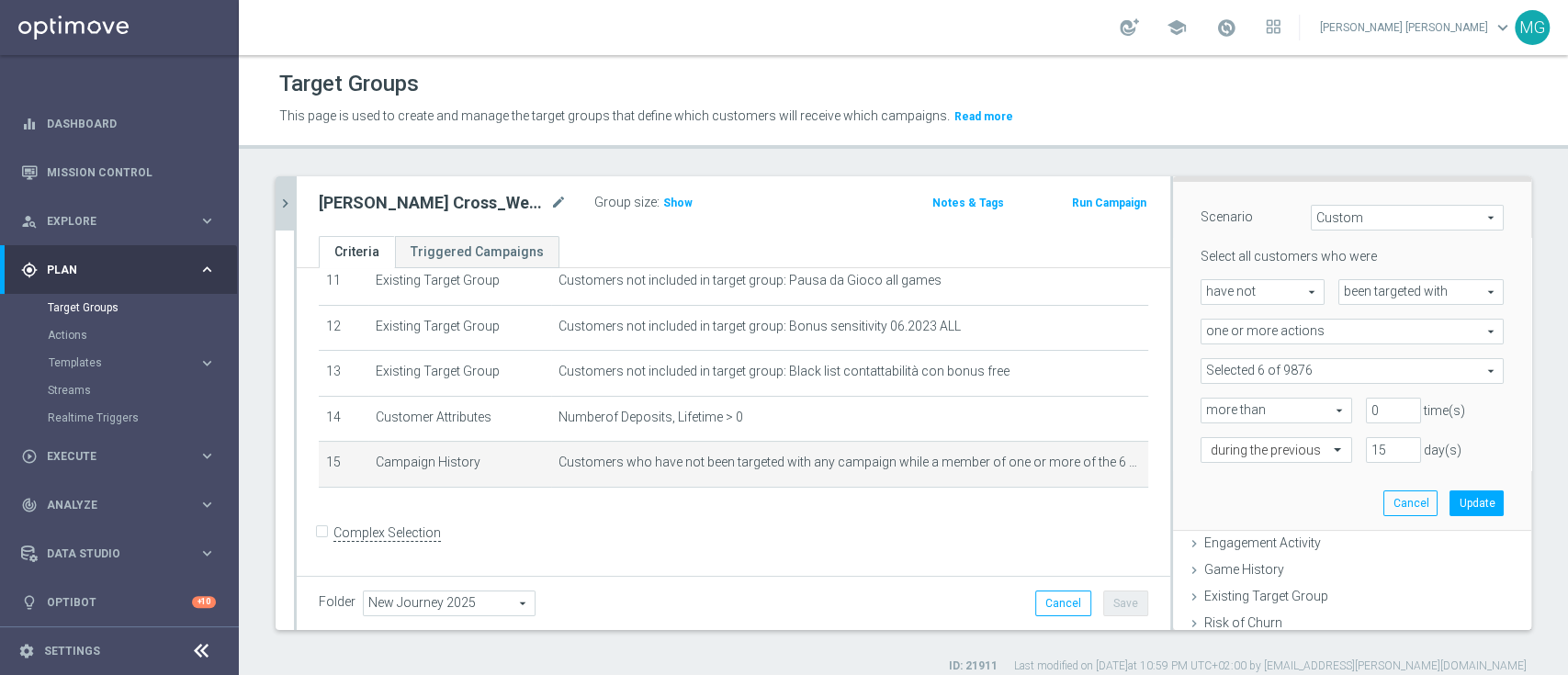
scroll to position [178, 0]
click at [684, 205] on span "Show" at bounding box center [678, 202] width 29 height 13
click at [287, 201] on icon "chevron_right" at bounding box center [285, 203] width 18 height 18
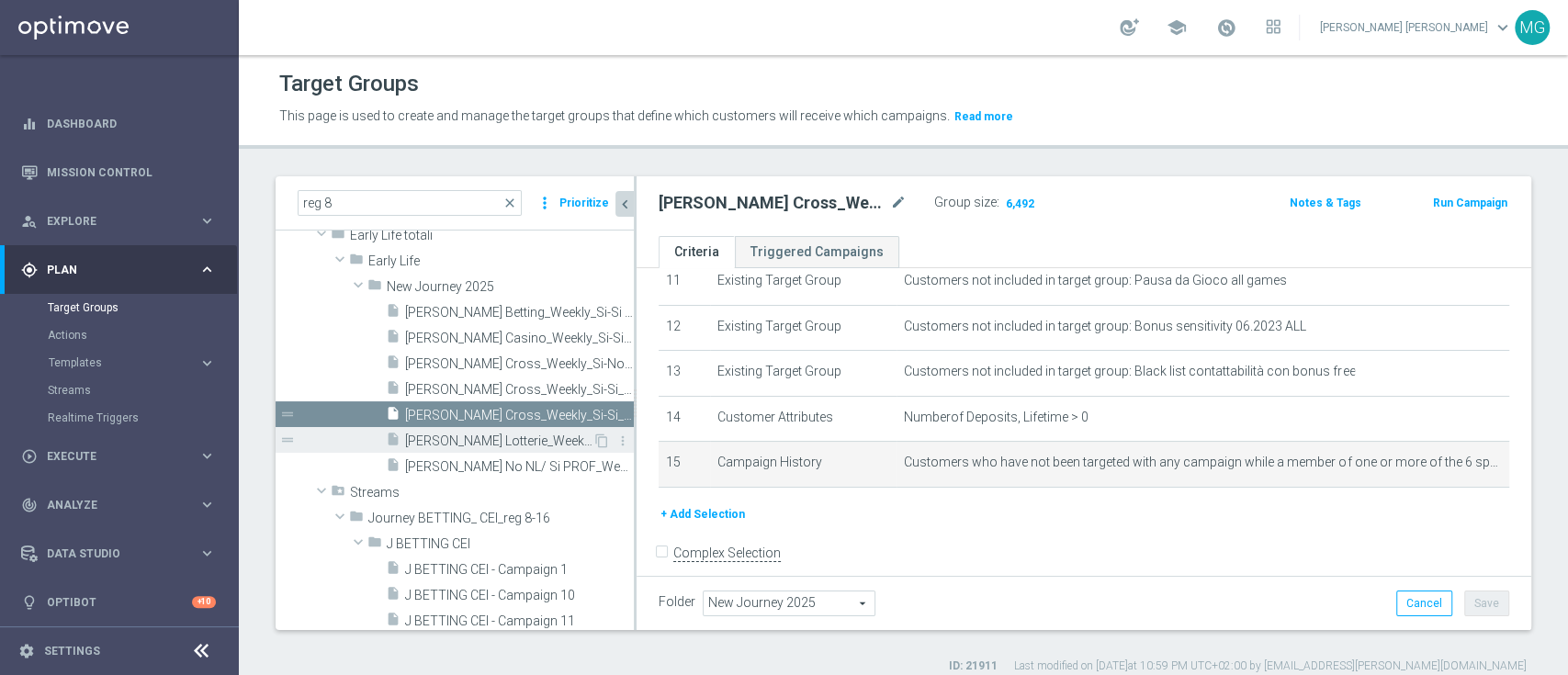
scroll to position [79, 0]
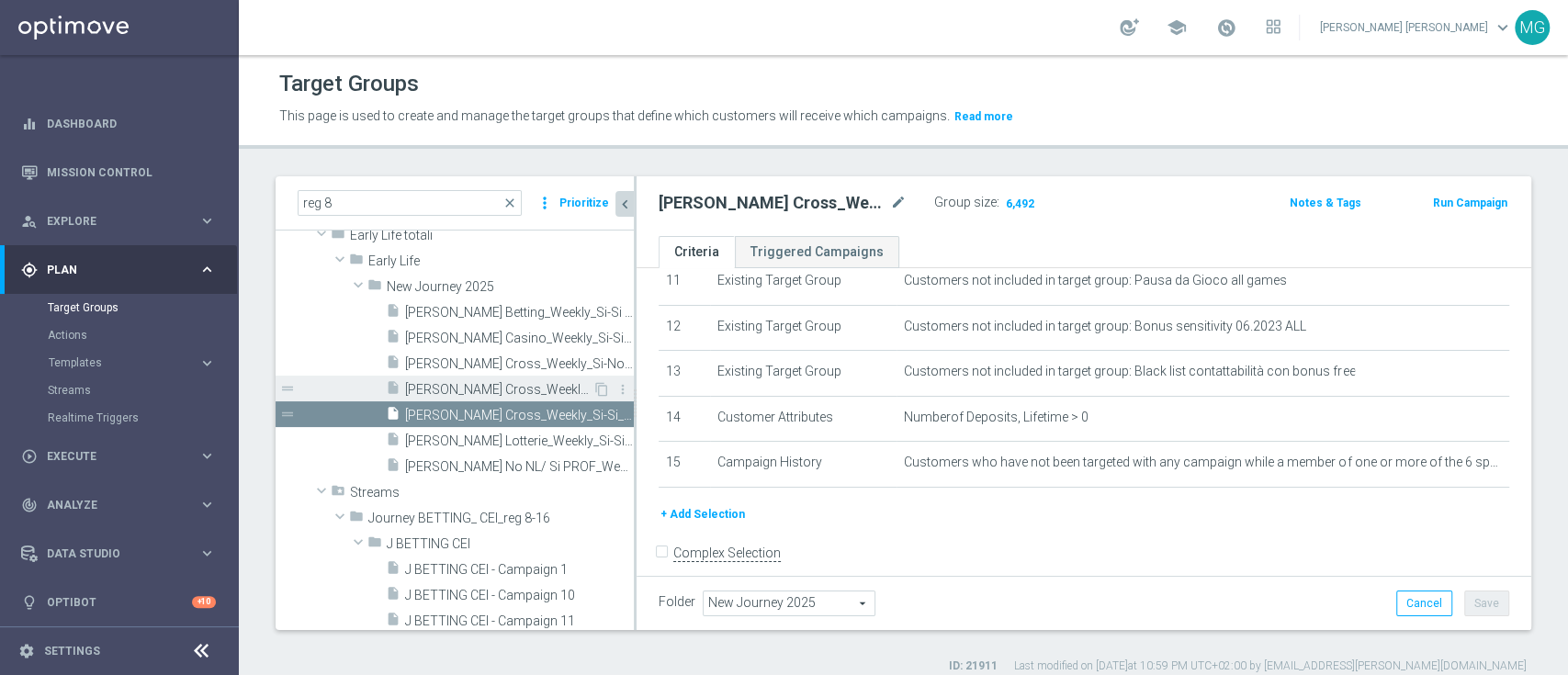
click at [481, 382] on span "[PERSON_NAME] Cross_Weekly_Si-Si_reg 8-16" at bounding box center [498, 390] width 188 height 16
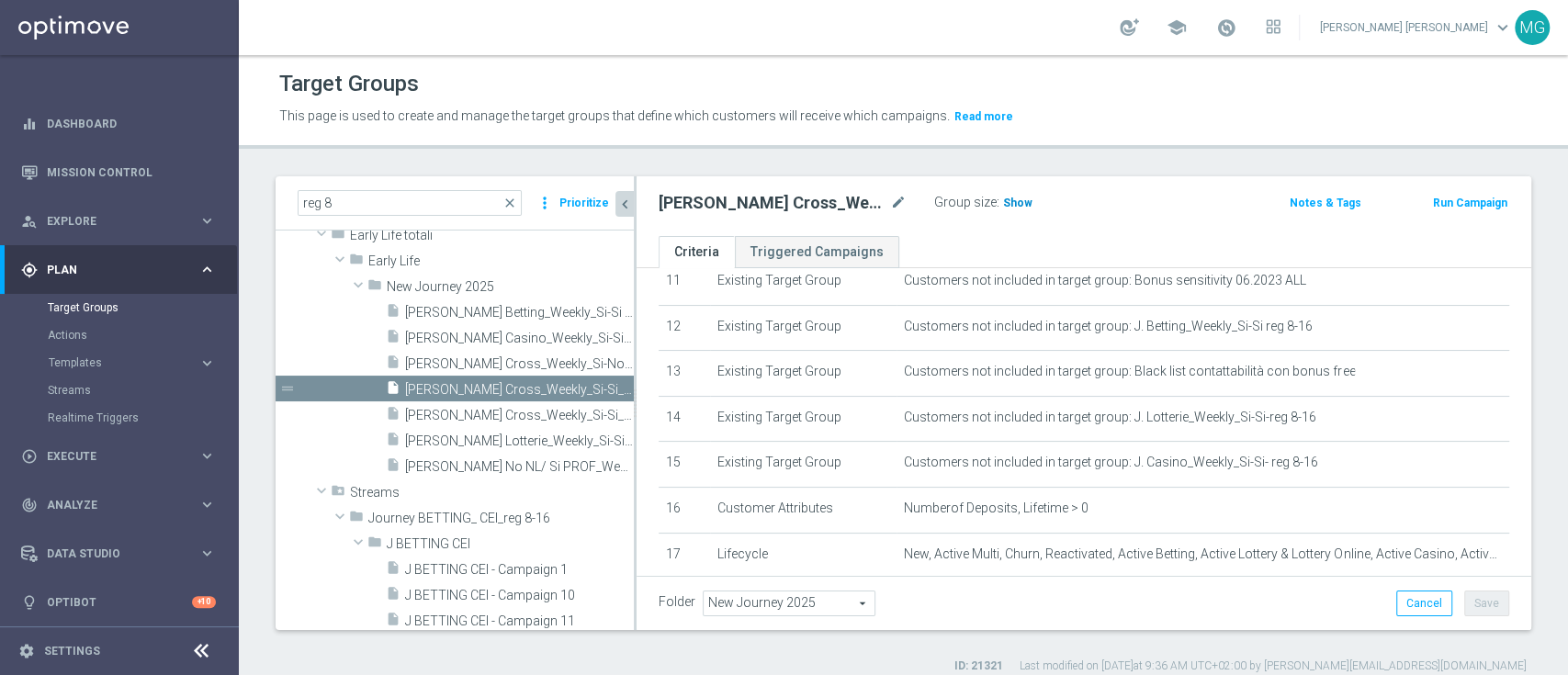
click at [1022, 206] on span "Show" at bounding box center [1018, 202] width 29 height 13
click at [486, 413] on span "[PERSON_NAME] Cross_Weekly_Si-Si_reg 8-16_V2" at bounding box center [498, 416] width 188 height 16
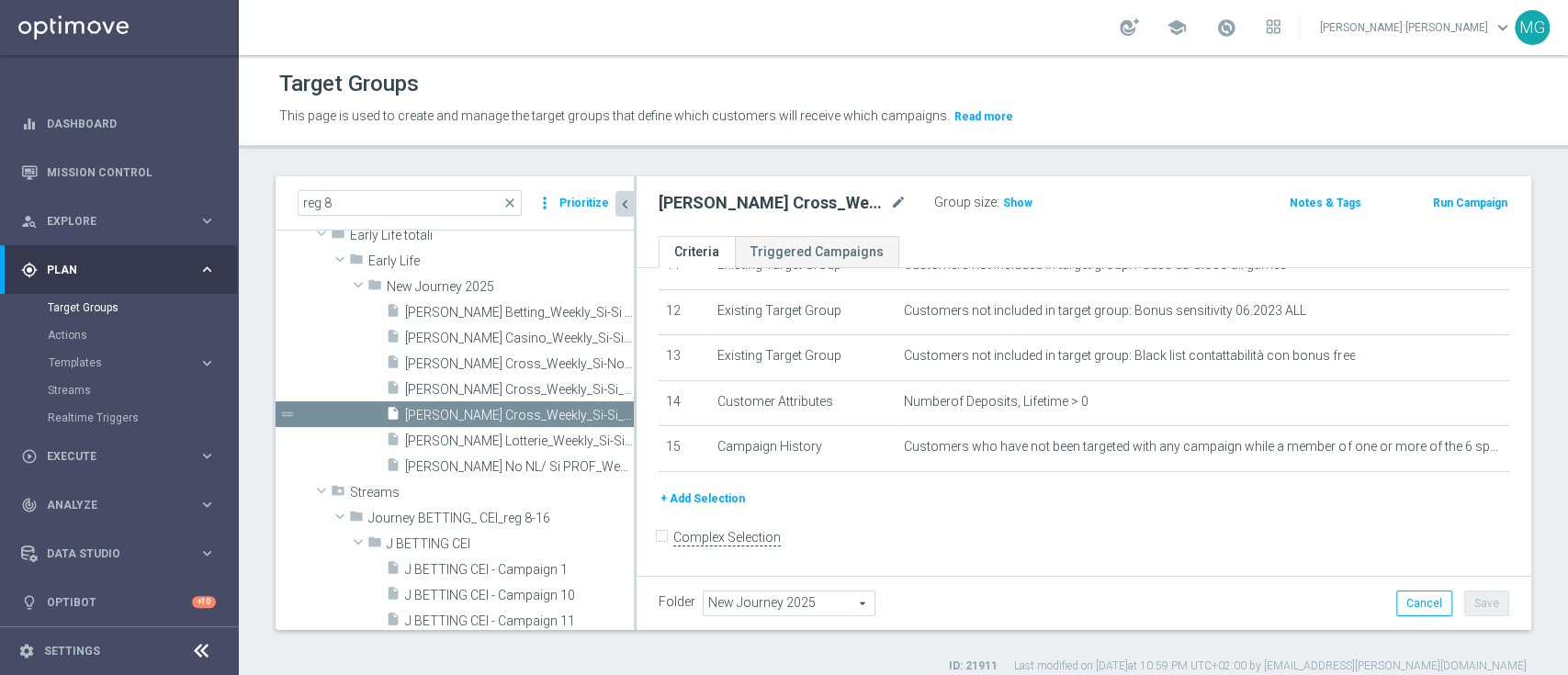
scroll to position [549, 0]
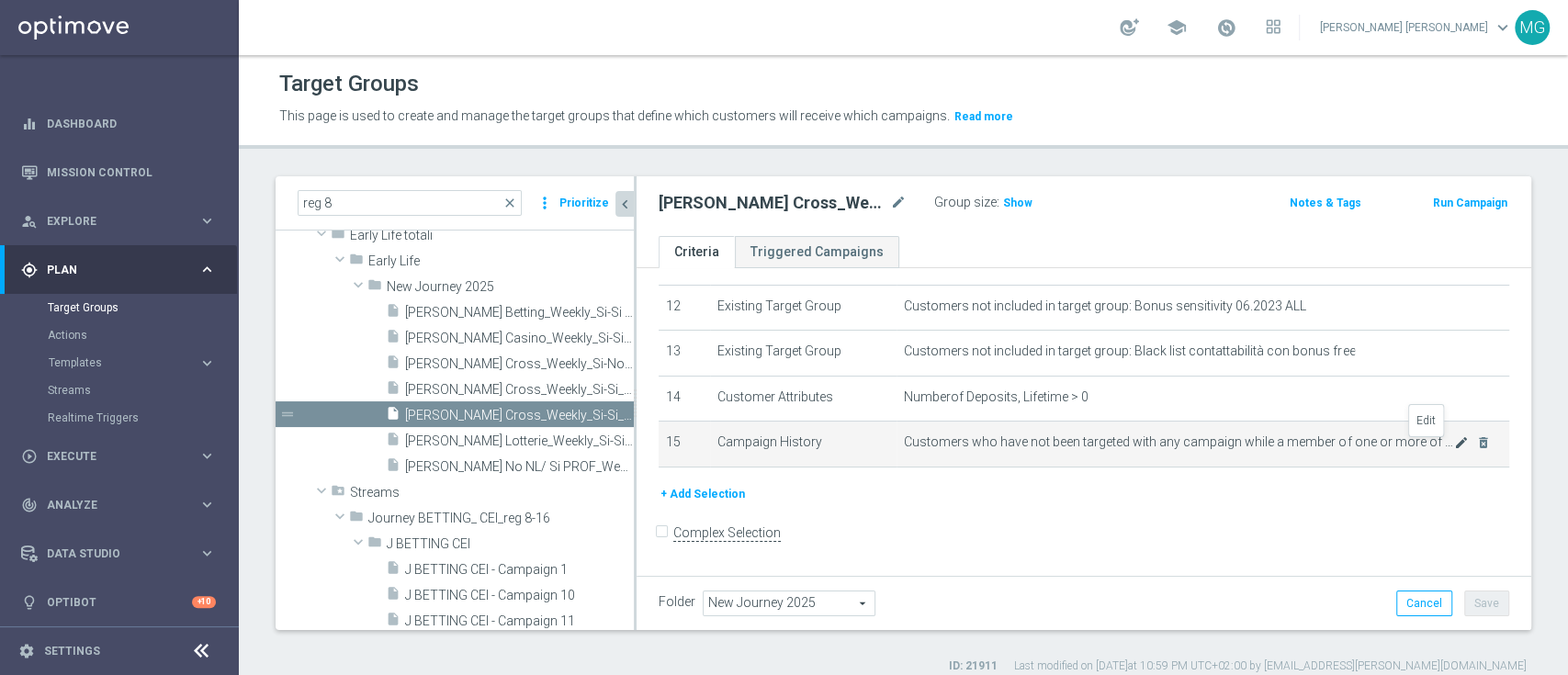
click at [1454, 446] on icon "mode_edit" at bounding box center [1461, 442] width 15 height 15
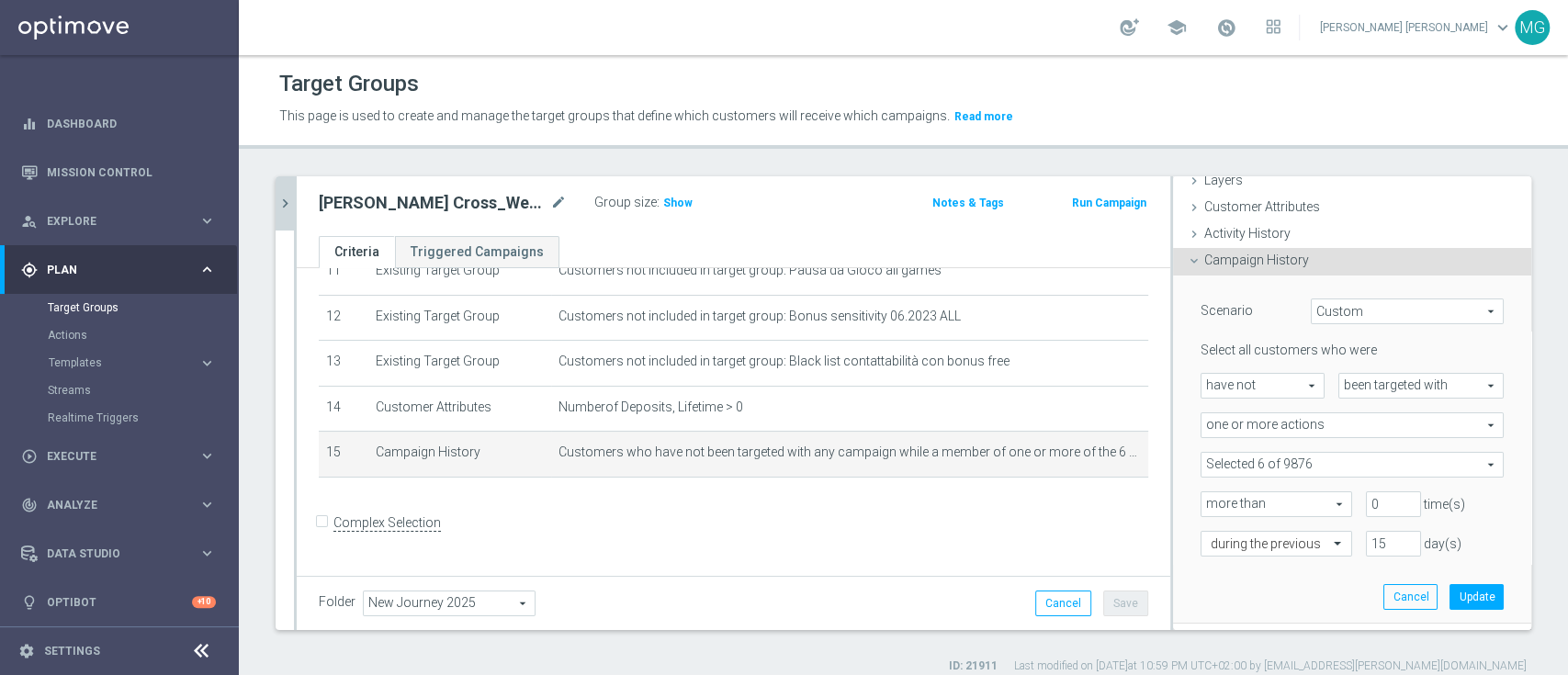
scroll to position [175, 0]
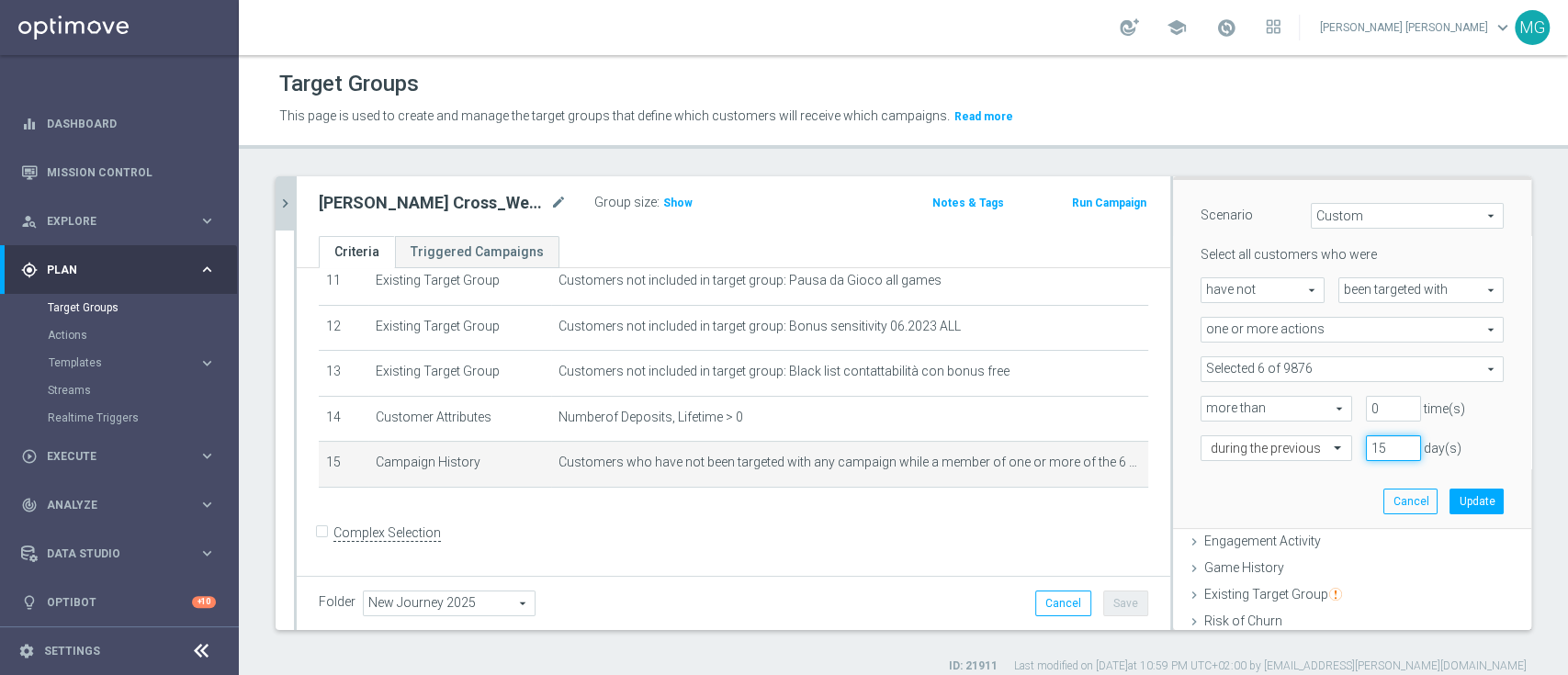
click at [1367, 452] on input "15" at bounding box center [1394, 448] width 55 height 26
type input "42"
click at [1450, 505] on button "Update" at bounding box center [1477, 501] width 54 height 26
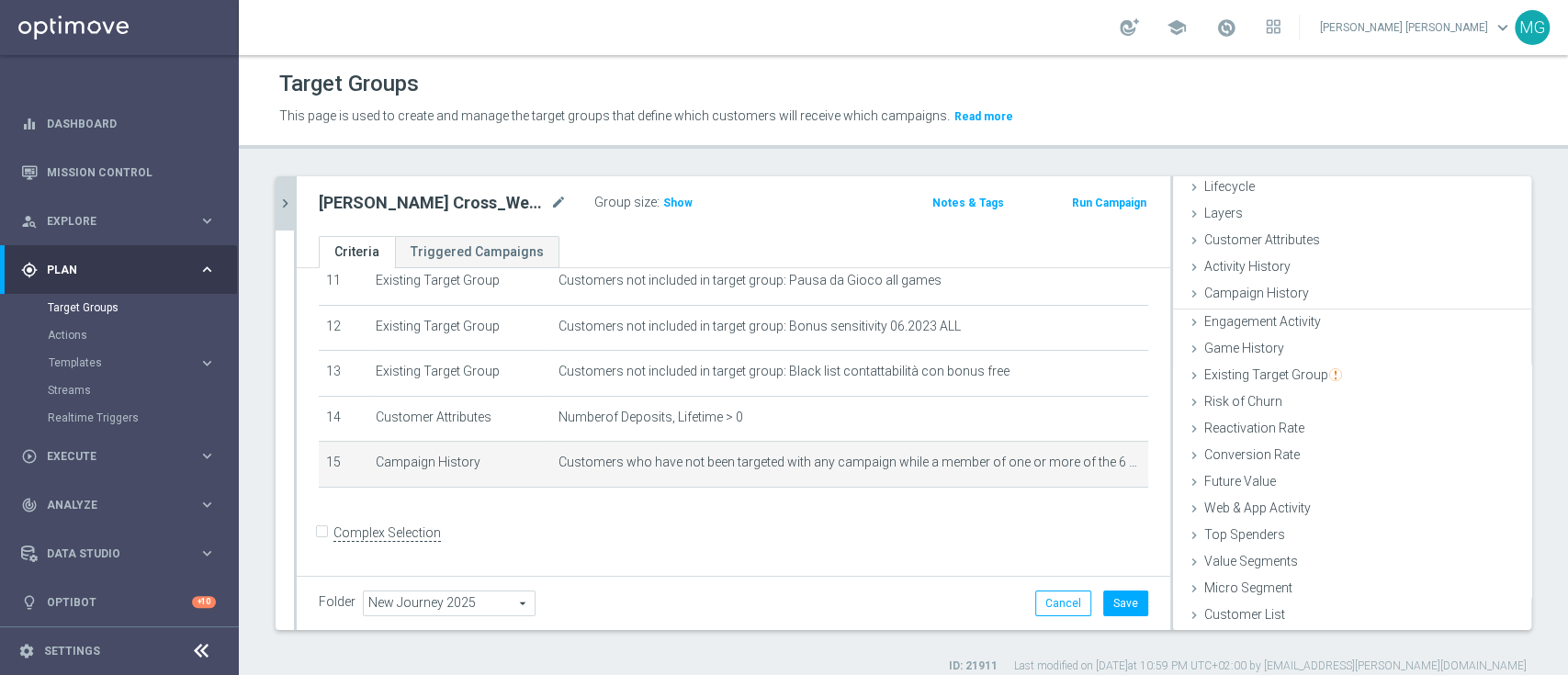
scroll to position [44, 0]
click at [681, 206] on h3 "Show" at bounding box center [678, 202] width 33 height 21
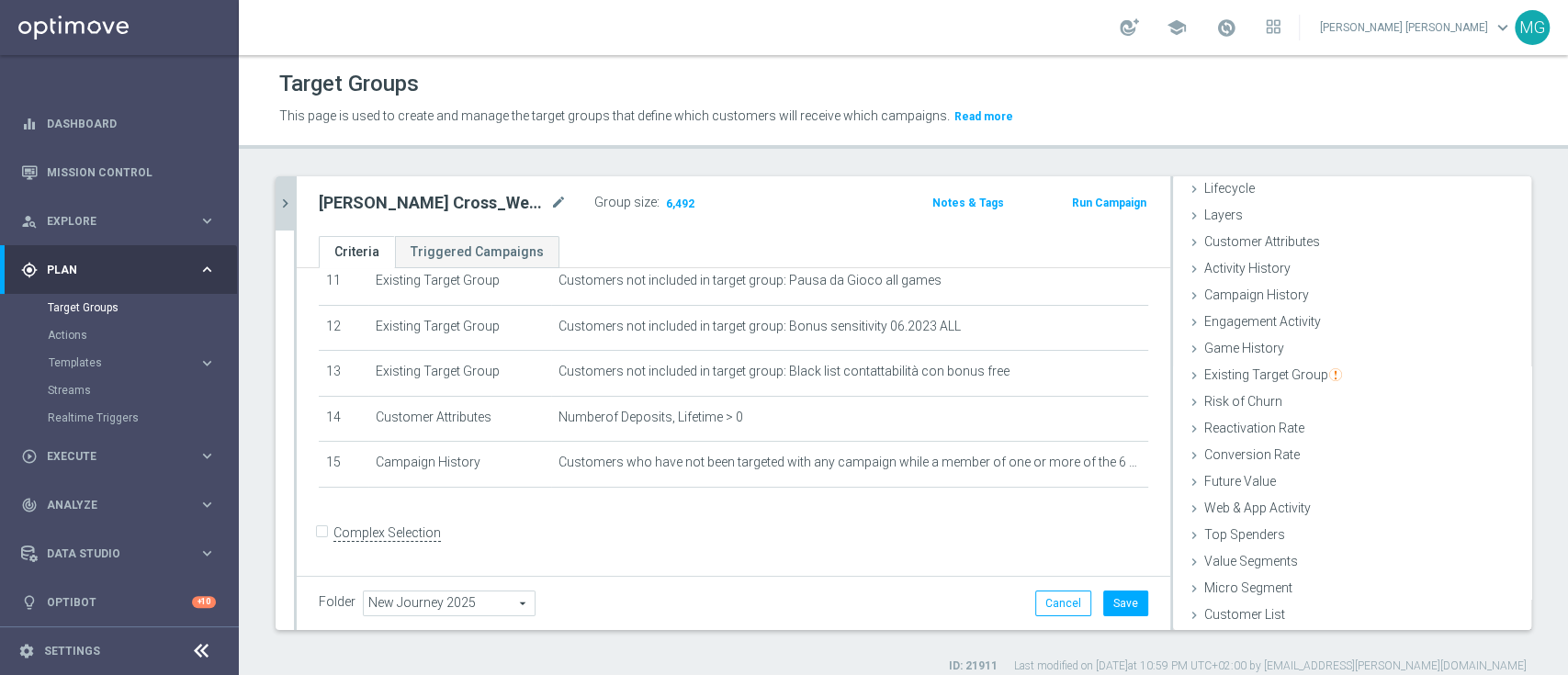
click at [729, 56] on header "Target Groups This page is used to create and manage the target groups that def…" at bounding box center [903, 101] width 1329 height 93
